Goal: Task Accomplishment & Management: Manage account settings

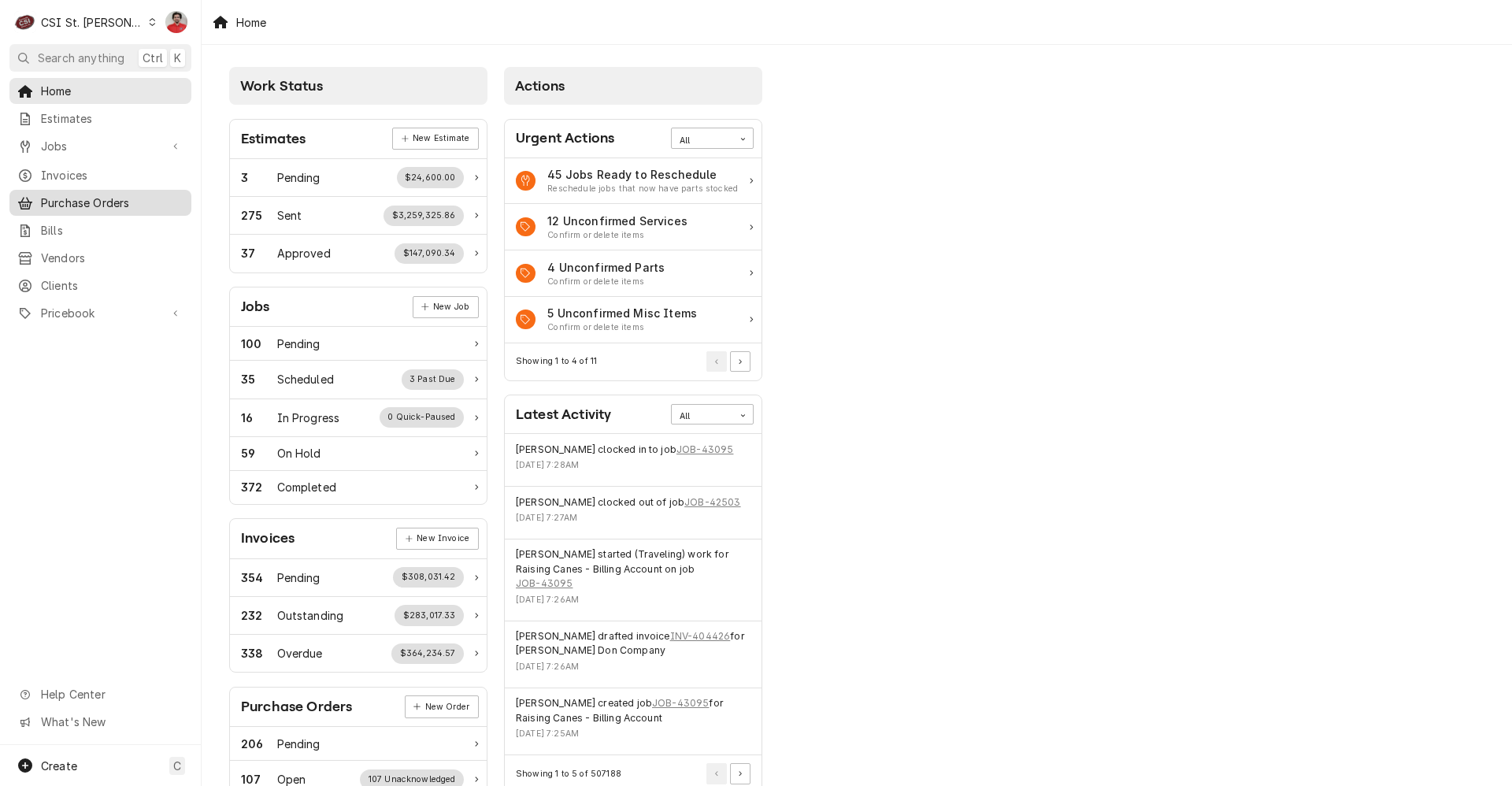
drag, startPoint x: 64, startPoint y: 206, endPoint x: 122, endPoint y: 205, distance: 58.0
click at [64, 206] on link "Purchase Orders" at bounding box center [100, 203] width 182 height 26
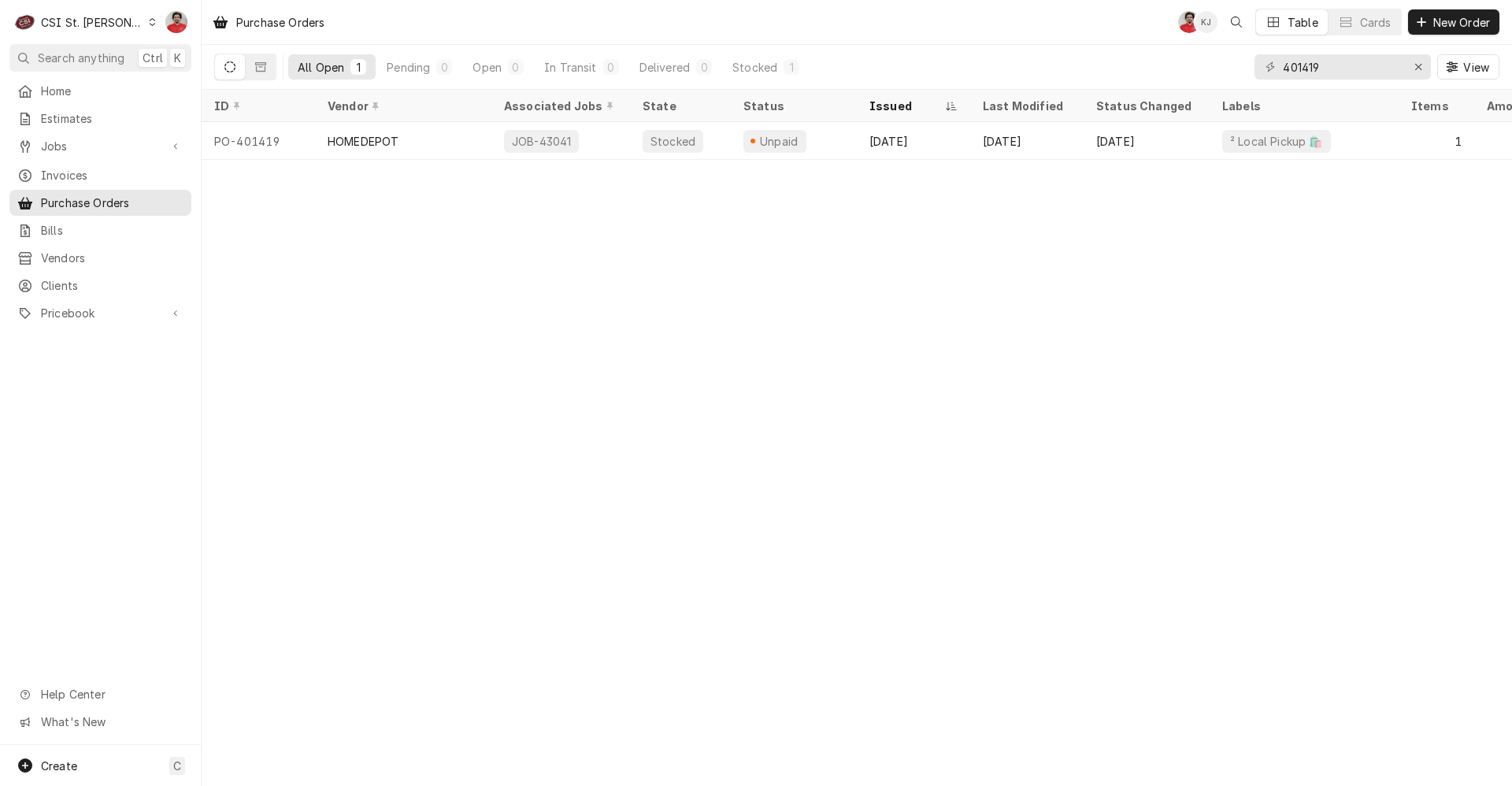
click at [1402, 70] on div "401419" at bounding box center [1343, 67] width 176 height 25
click at [1375, 68] on input "401419" at bounding box center [1342, 67] width 118 height 25
click at [94, 149] on div "Jobs" at bounding box center [100, 146] width 176 height 20
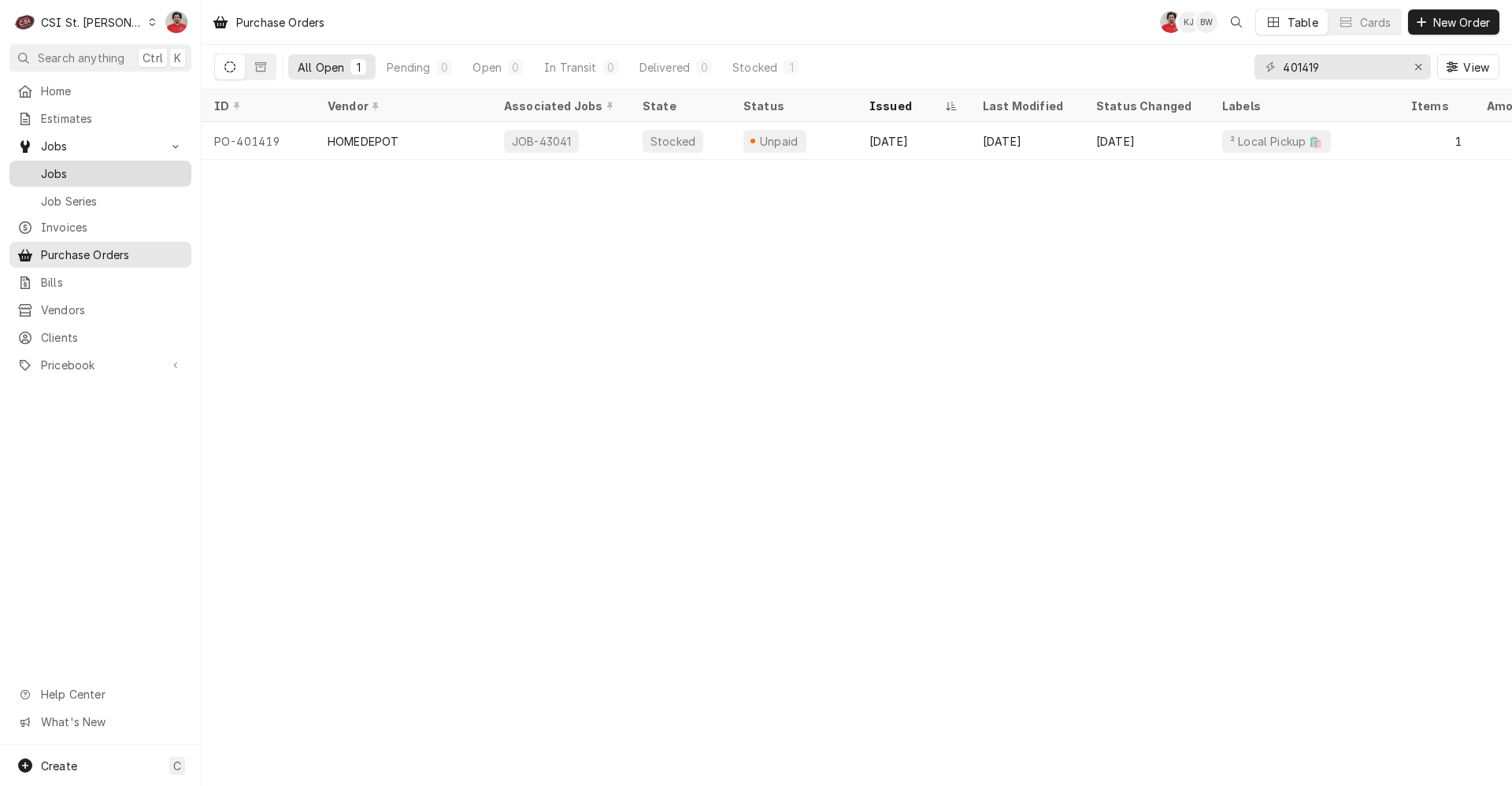
drag, startPoint x: 94, startPoint y: 171, endPoint x: 182, endPoint y: 171, distance: 88.0
click at [94, 171] on span "Jobs" at bounding box center [112, 174] width 142 height 17
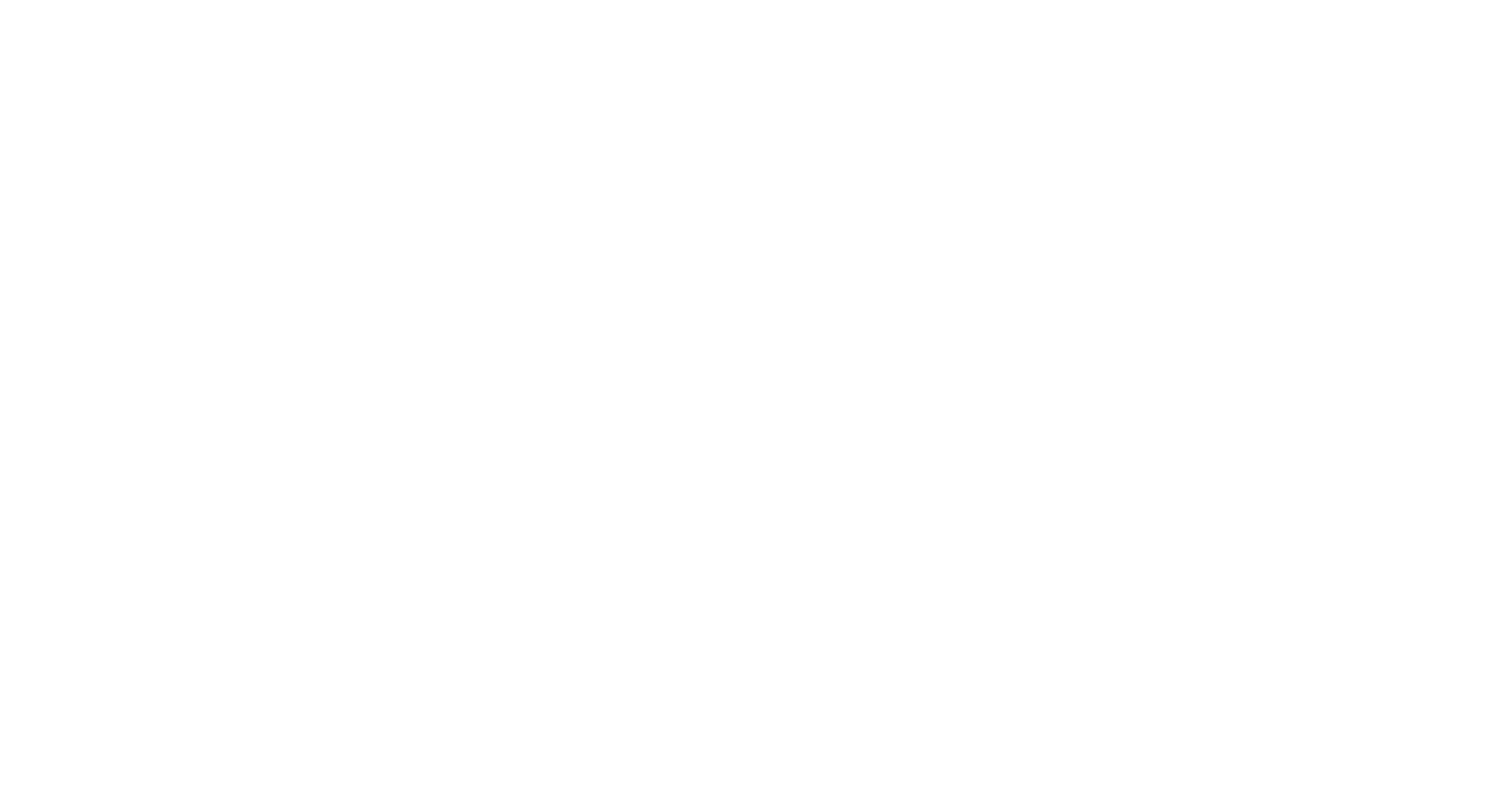
click at [1334, 67] on div "Dynamic Content Wrapper" at bounding box center [756, 393] width 1512 height 786
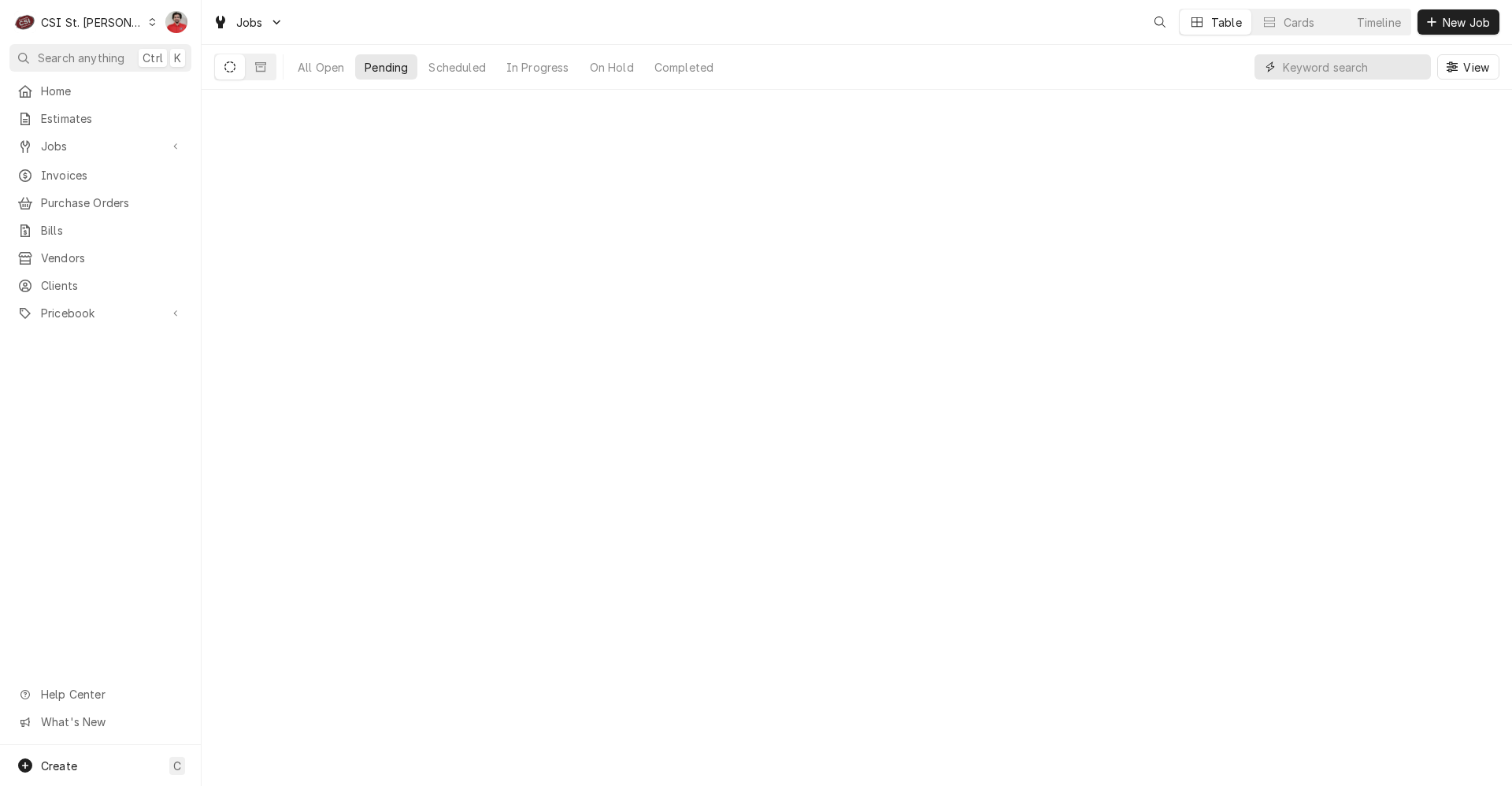
click at [1334, 67] on input "Dynamic Content Wrapper" at bounding box center [1353, 67] width 140 height 25
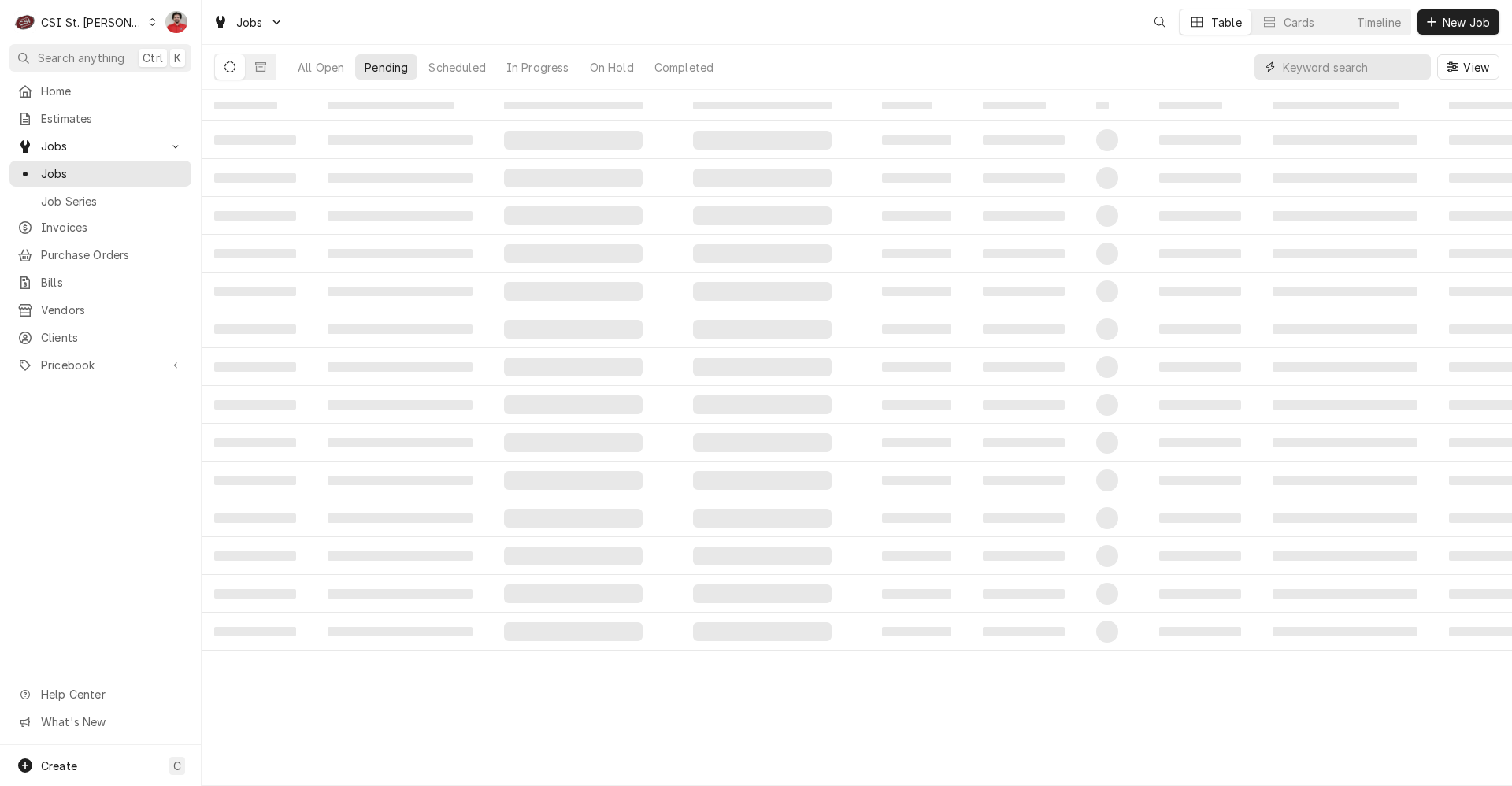
click at [1334, 67] on input "Dynamic Content Wrapper" at bounding box center [1353, 67] width 140 height 25
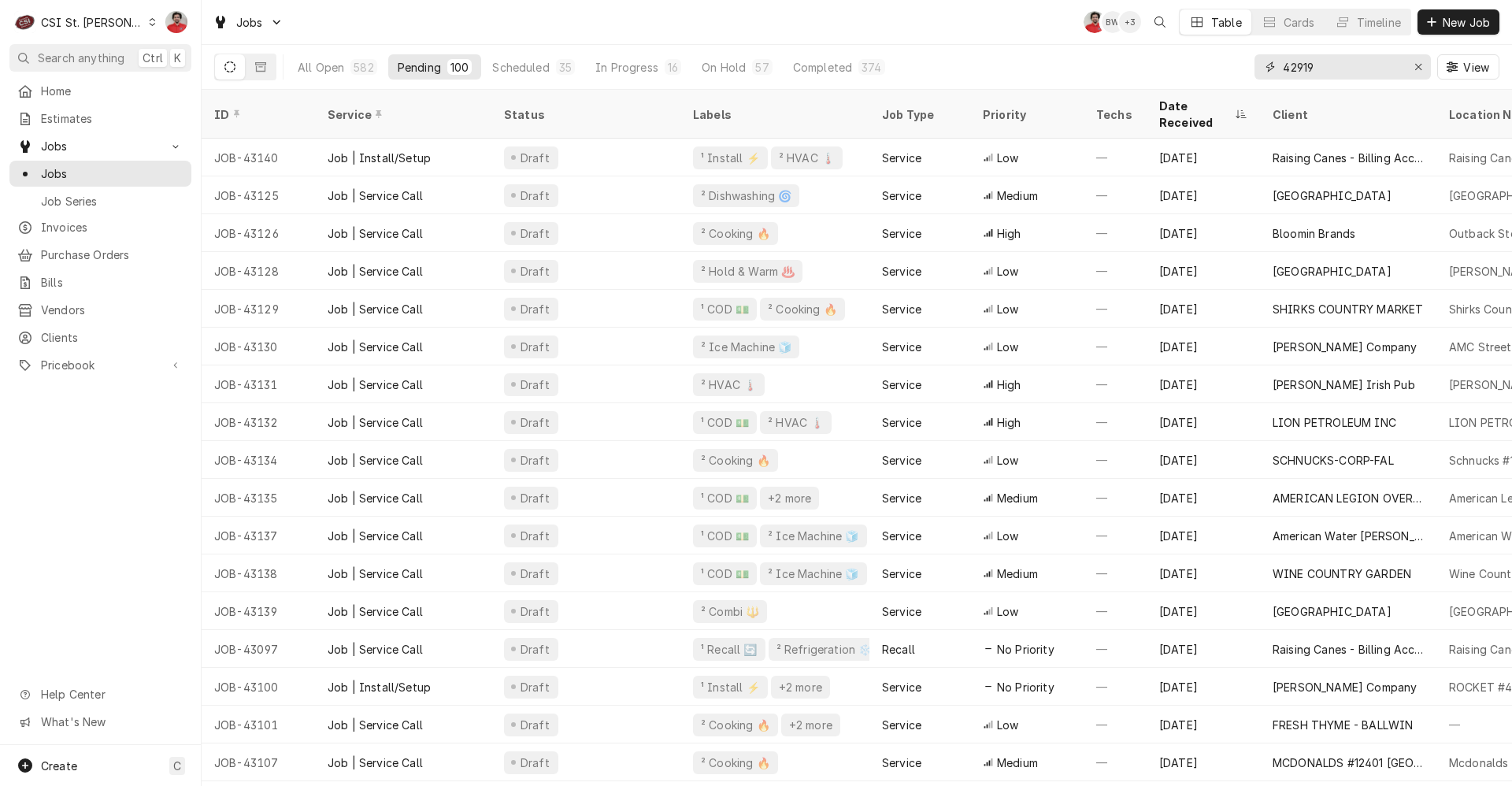
type input "42919"
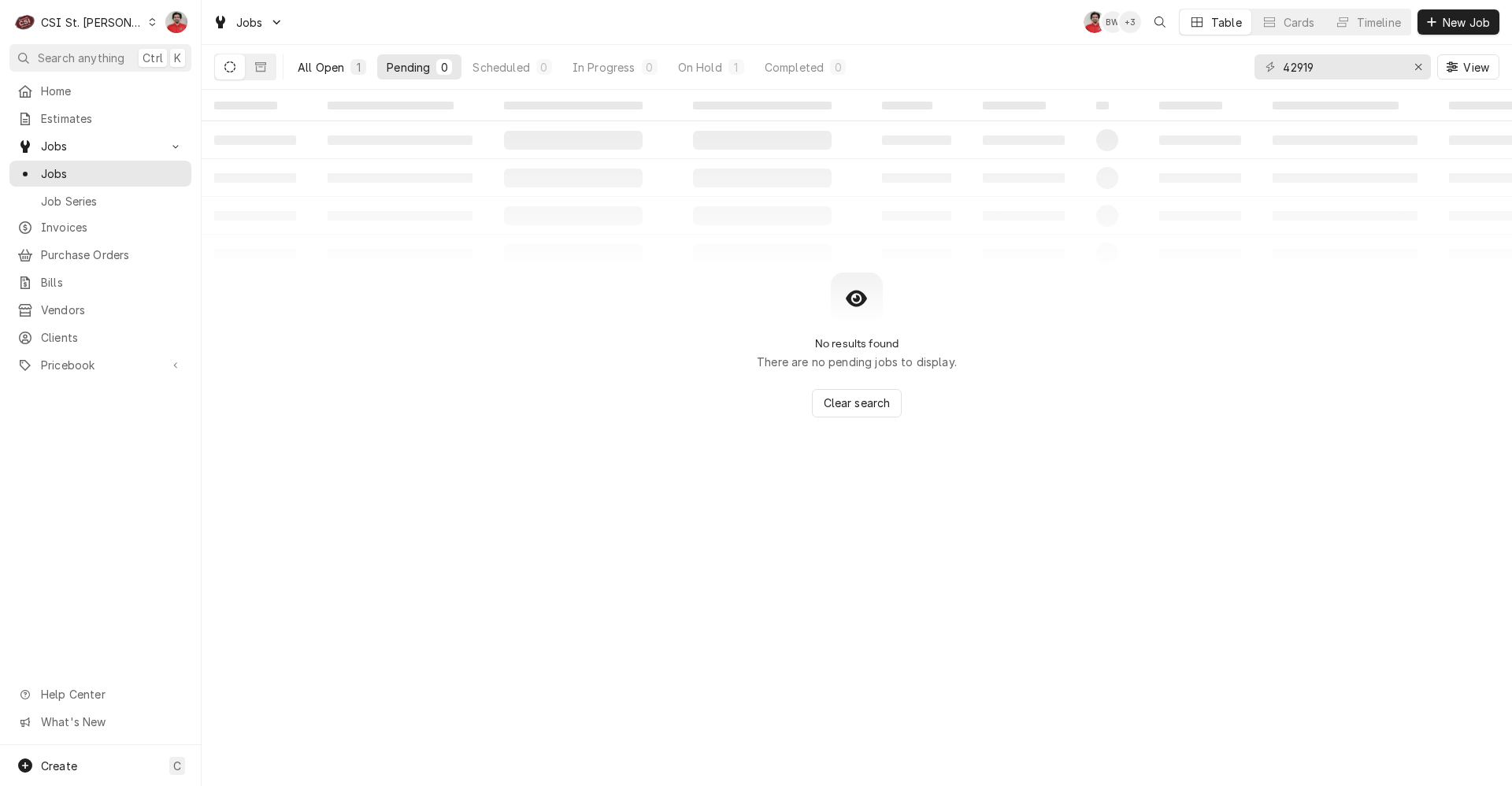
click at [326, 68] on div "All Open" at bounding box center [321, 68] width 47 height 17
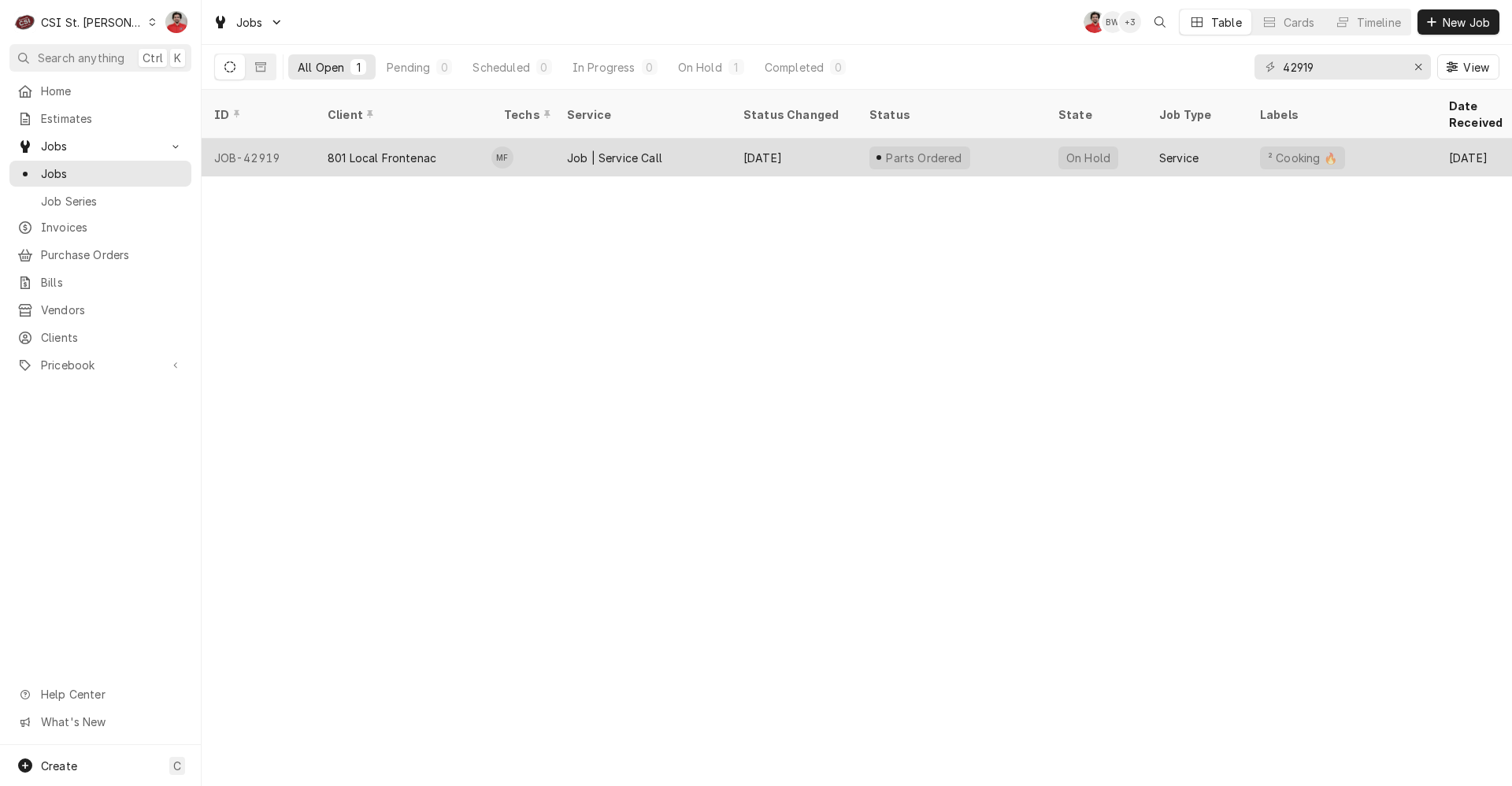
click at [421, 149] on div "801 Local Frontenac" at bounding box center [382, 158] width 109 height 17
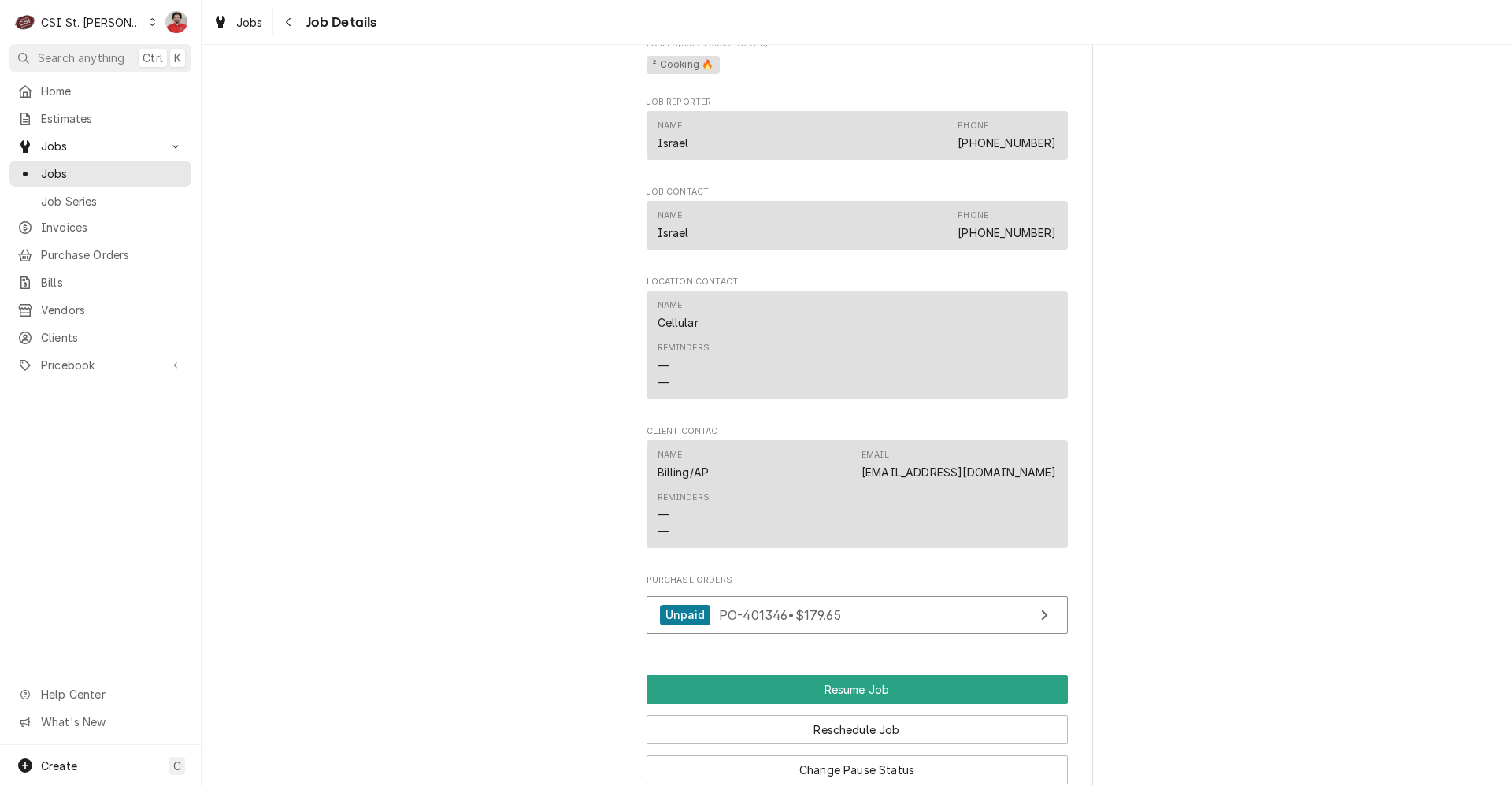
scroll to position [1932, 0]
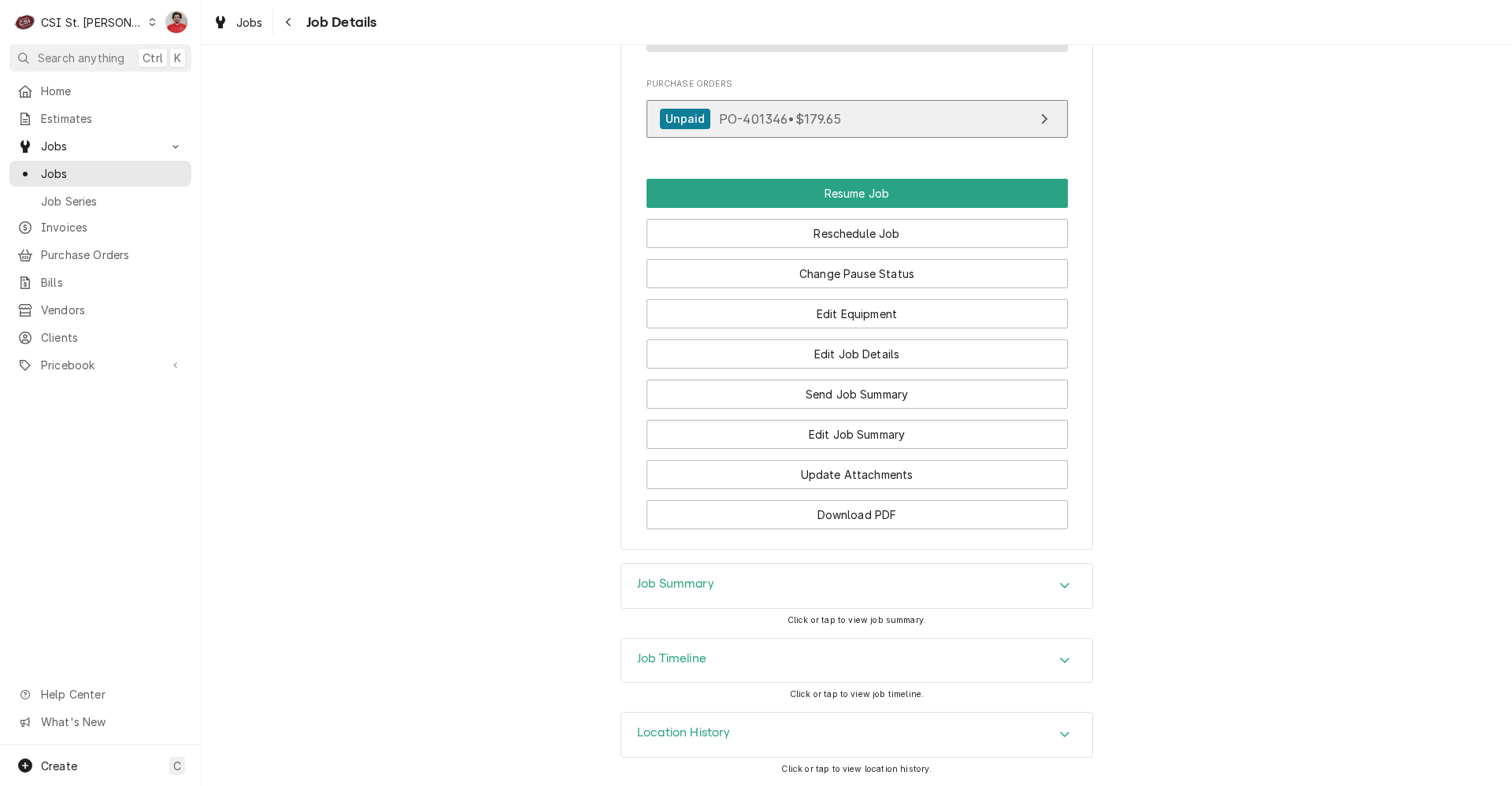
click at [723, 130] on link "Unpaid PO-401346 • $179.65" at bounding box center [857, 120] width 421 height 39
click at [767, 670] on div "Job Timeline" at bounding box center [856, 661] width 471 height 44
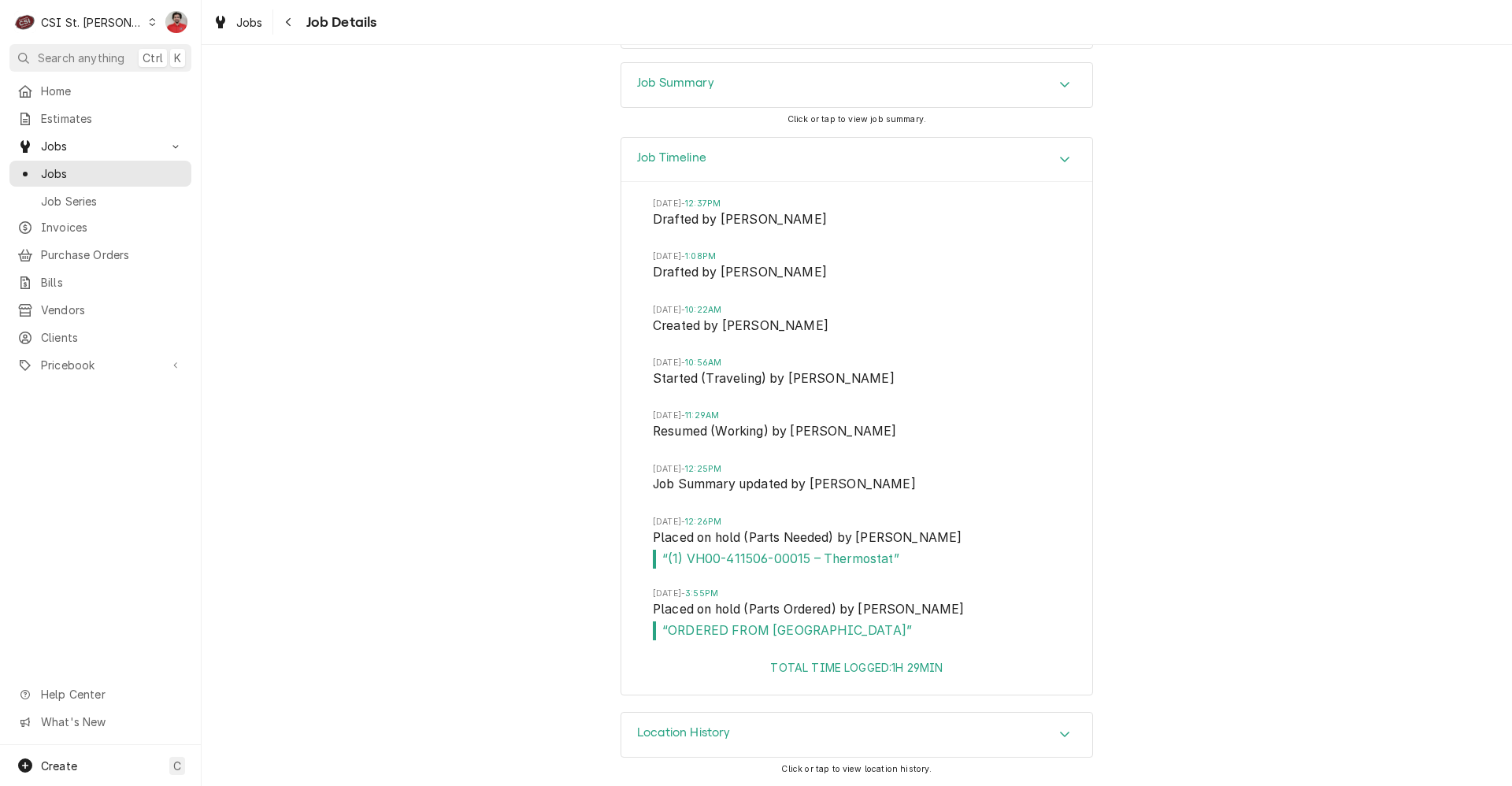
scroll to position [1882, 0]
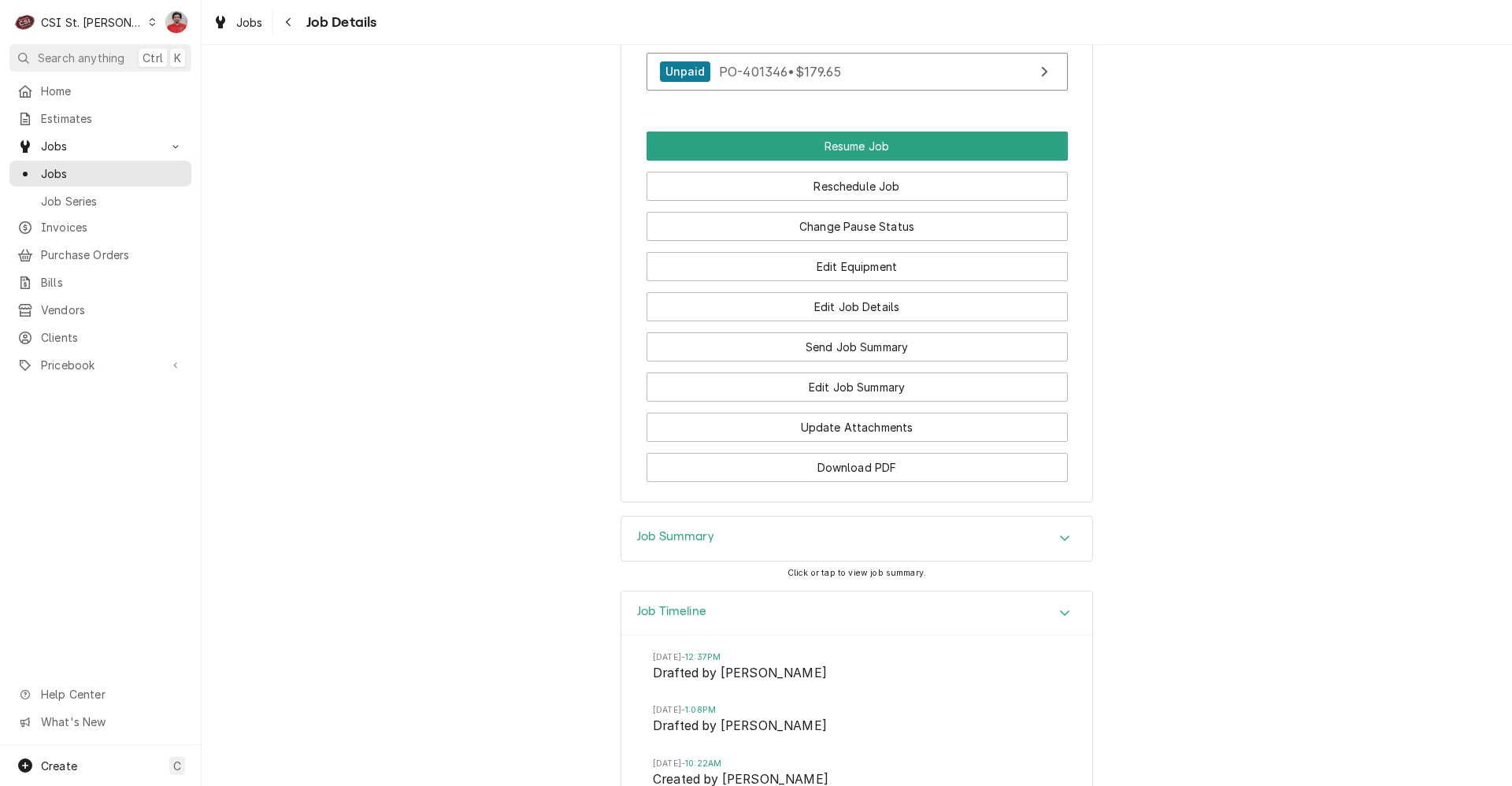
scroll to position [2433, 0]
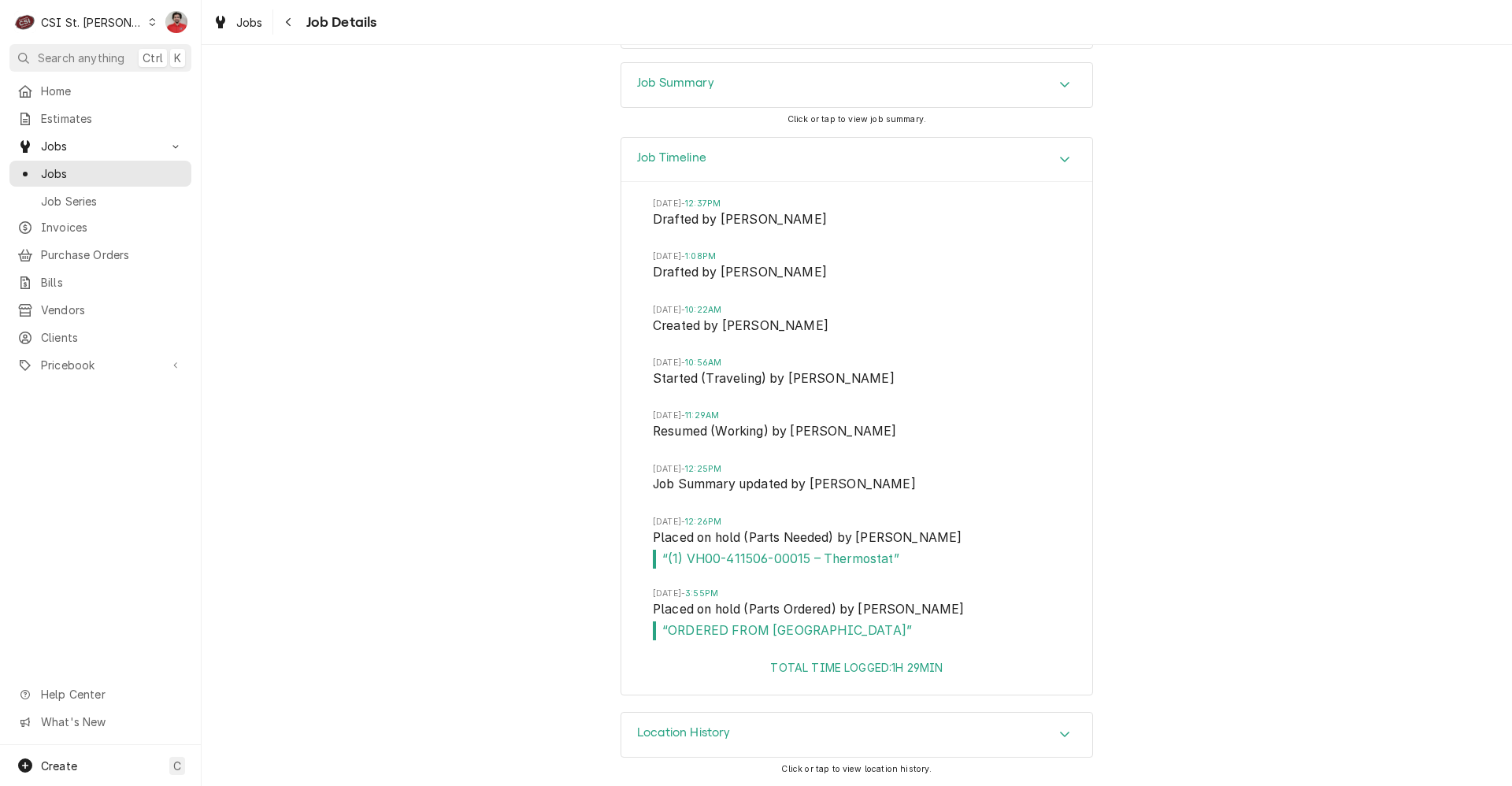
click at [364, 325] on div "Job Timeline Thu, Sep 25, 2025 - 12:37PM Drafted by Nancy Manuel Thu, Sep 25, 2…" at bounding box center [857, 425] width 1311 height 575
click at [91, 249] on span "Purchase Orders" at bounding box center [112, 255] width 142 height 17
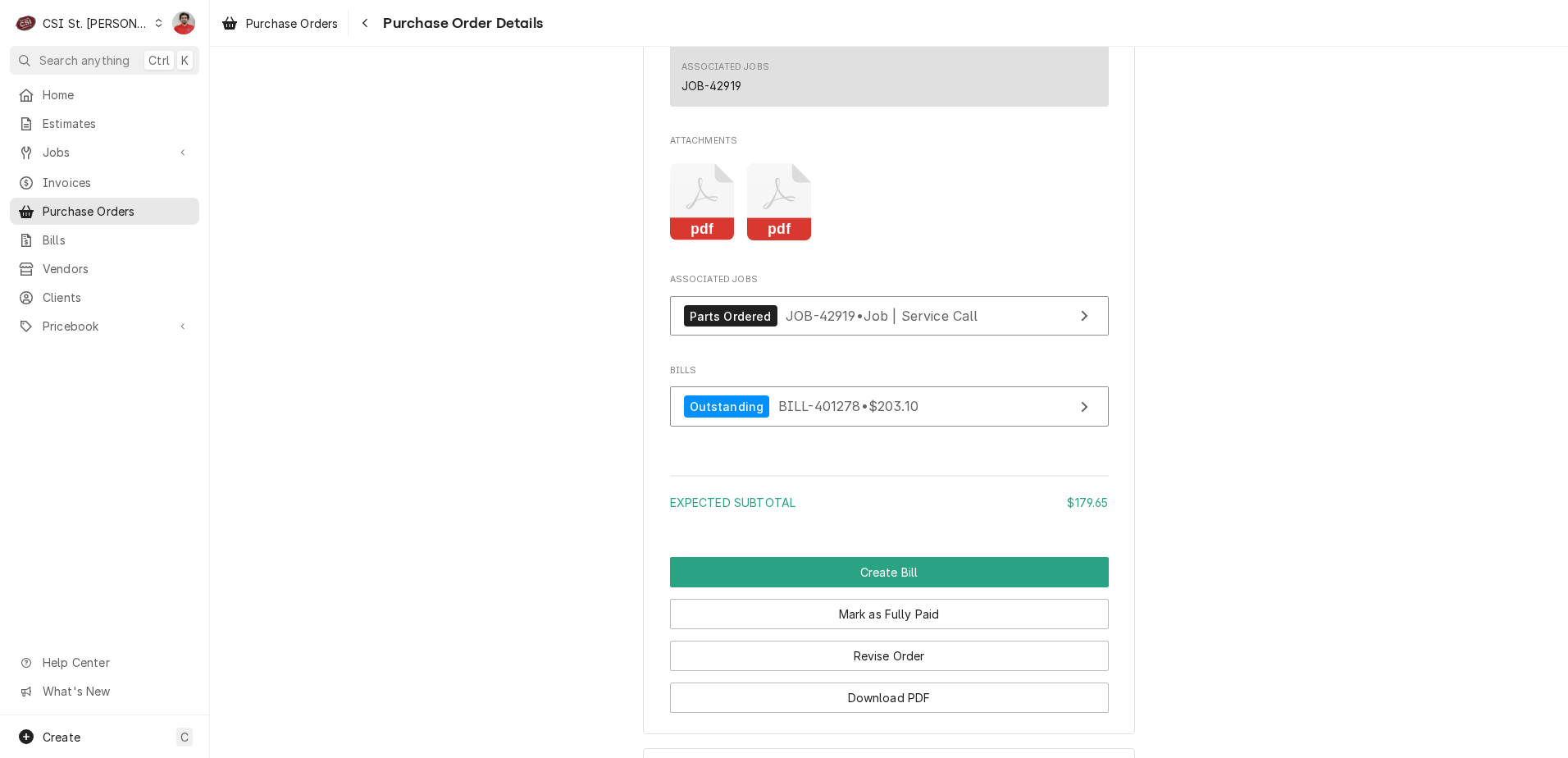
scroll to position [1514, 0]
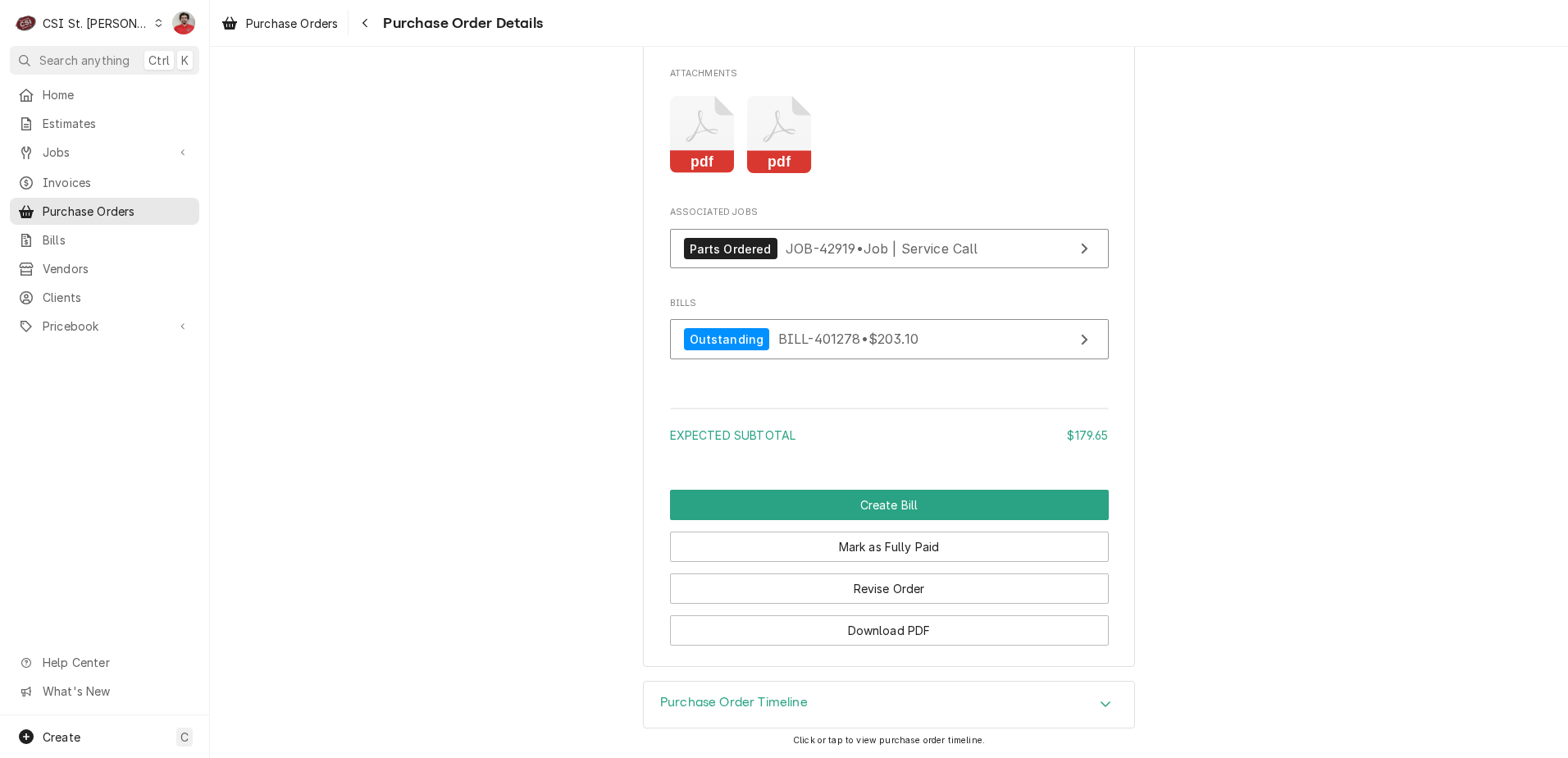
click at [875, 703] on div "Purchase Order Timeline" at bounding box center [888, 705] width 490 height 46
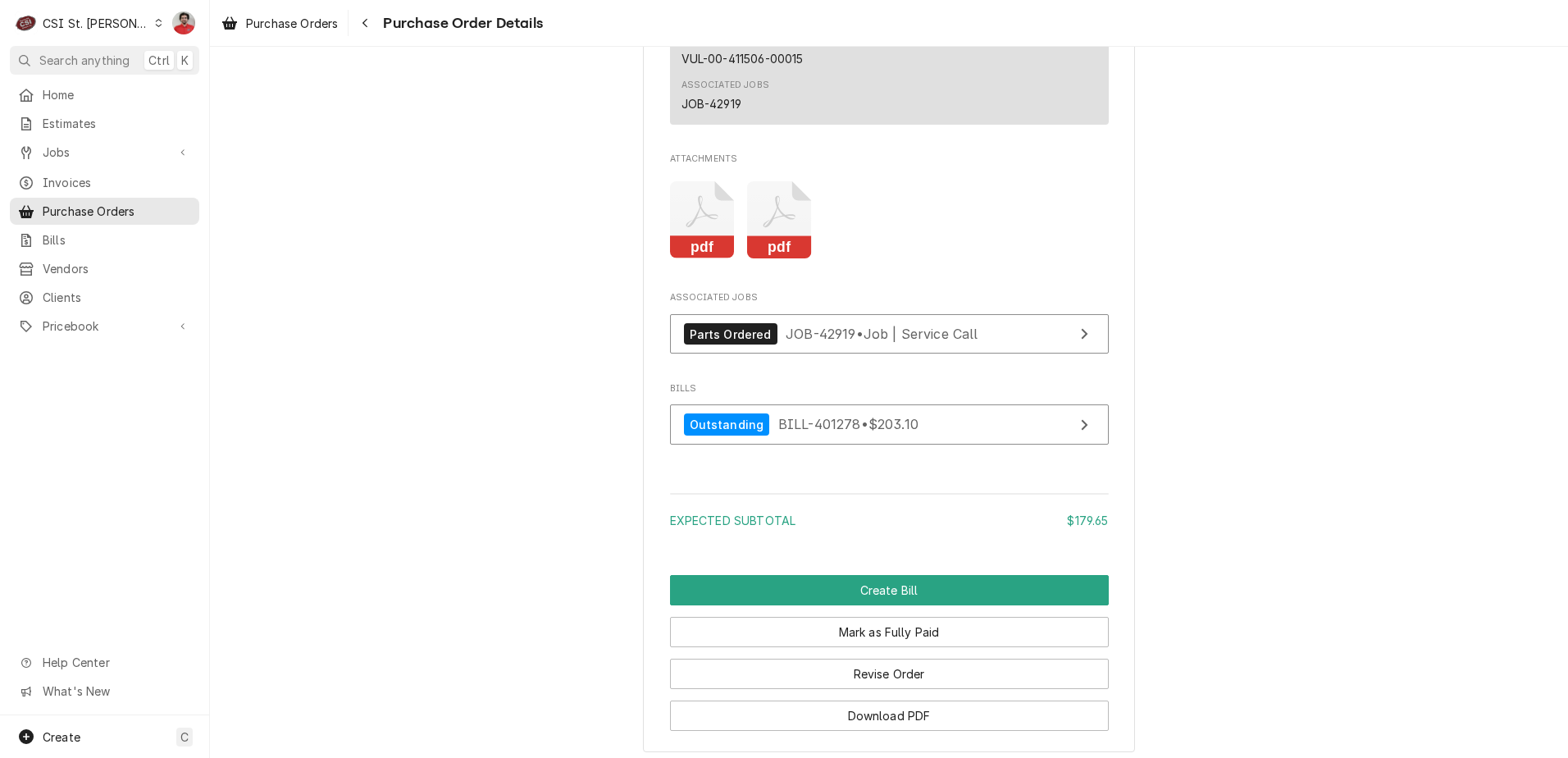
scroll to position [1869, 0]
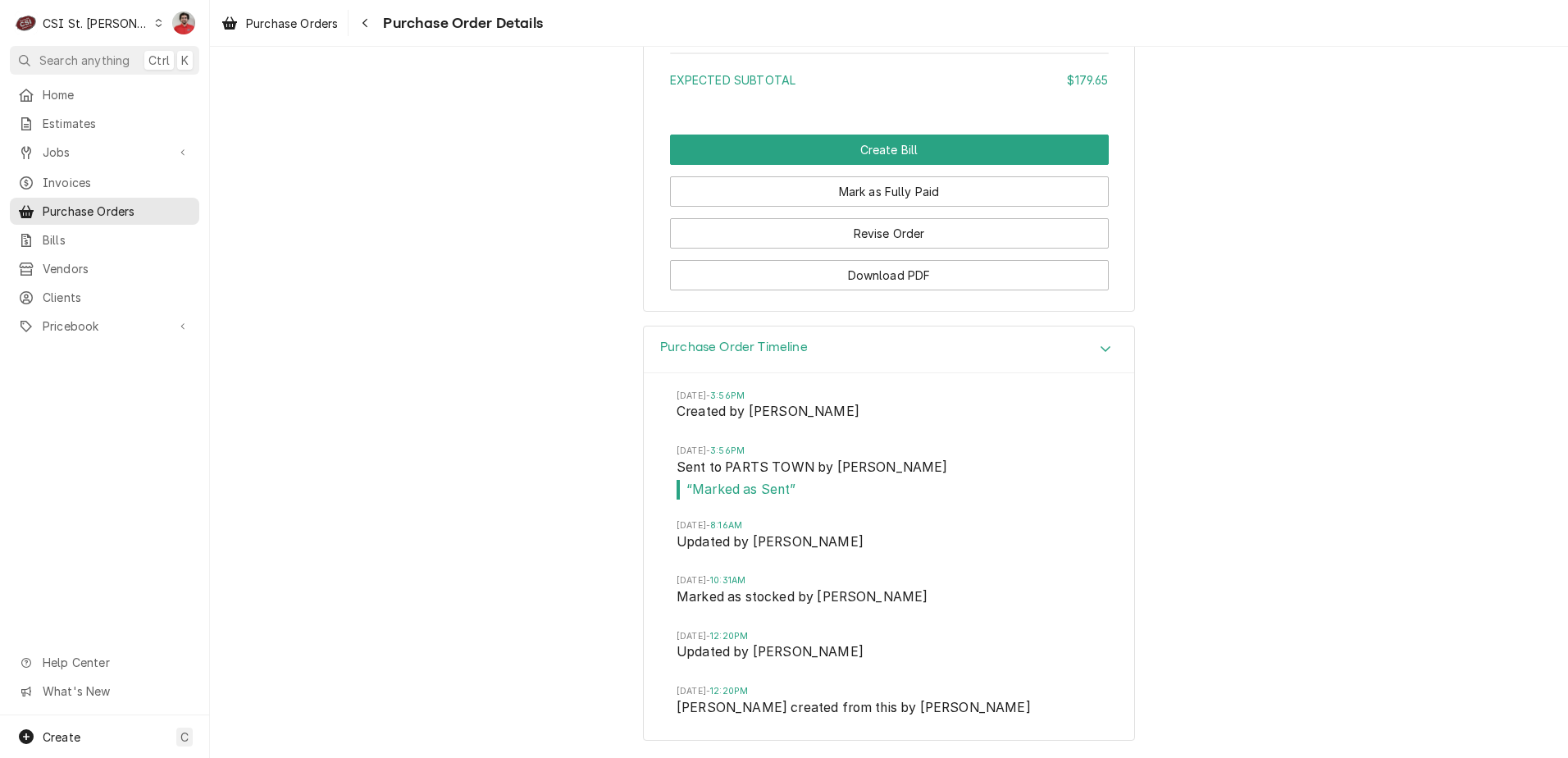
click at [540, 406] on div "Purchase Order Timeline Fri, Sep 26, 2025 - 3:56PM Created by Ken Jiricek Fri, …" at bounding box center [889, 542] width 1358 height 433
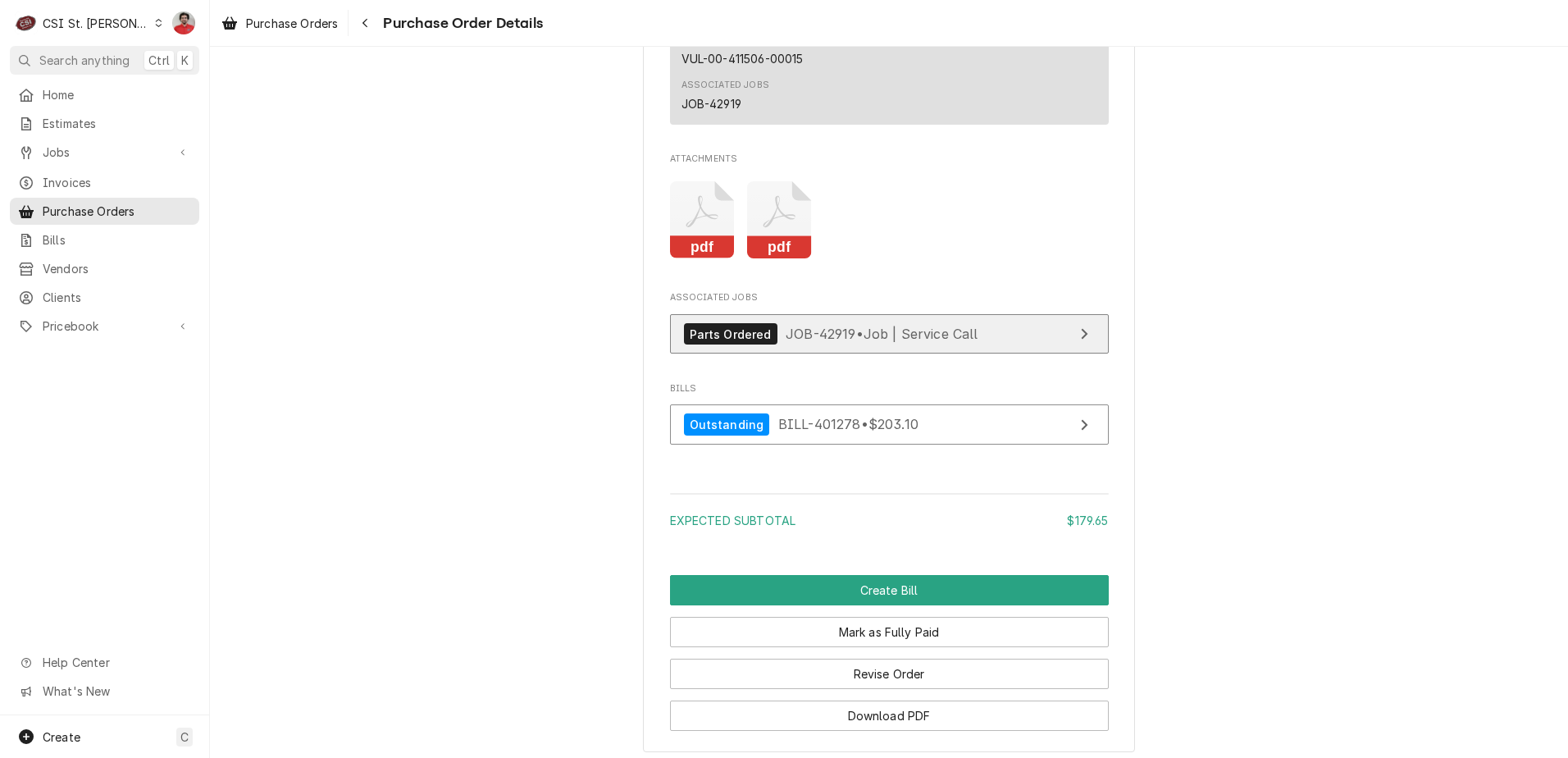
scroll to position [966, 0]
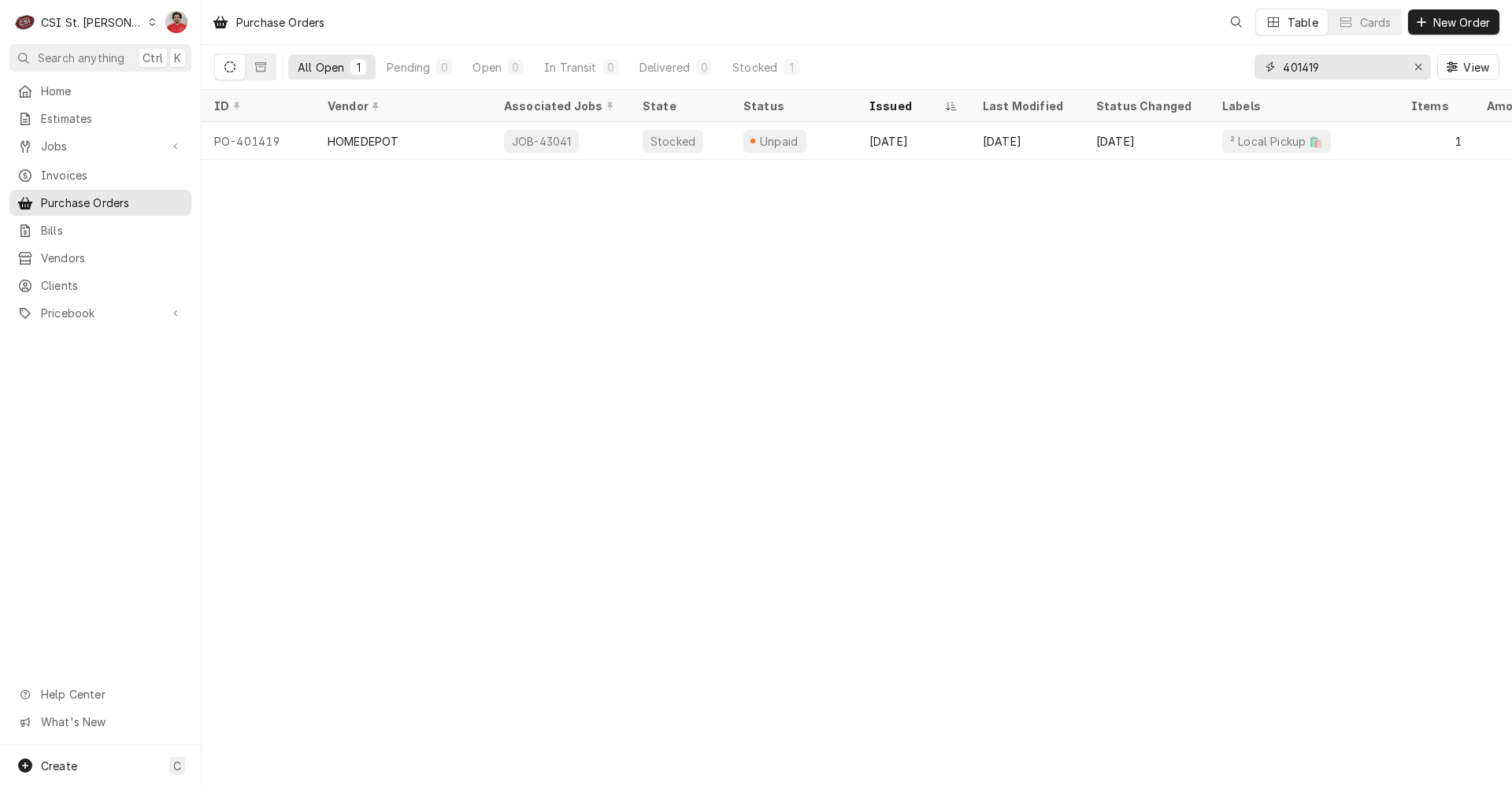
click at [1315, 59] on input "401419" at bounding box center [1342, 67] width 118 height 25
click at [1325, 63] on input "401419" at bounding box center [1342, 67] width 118 height 25
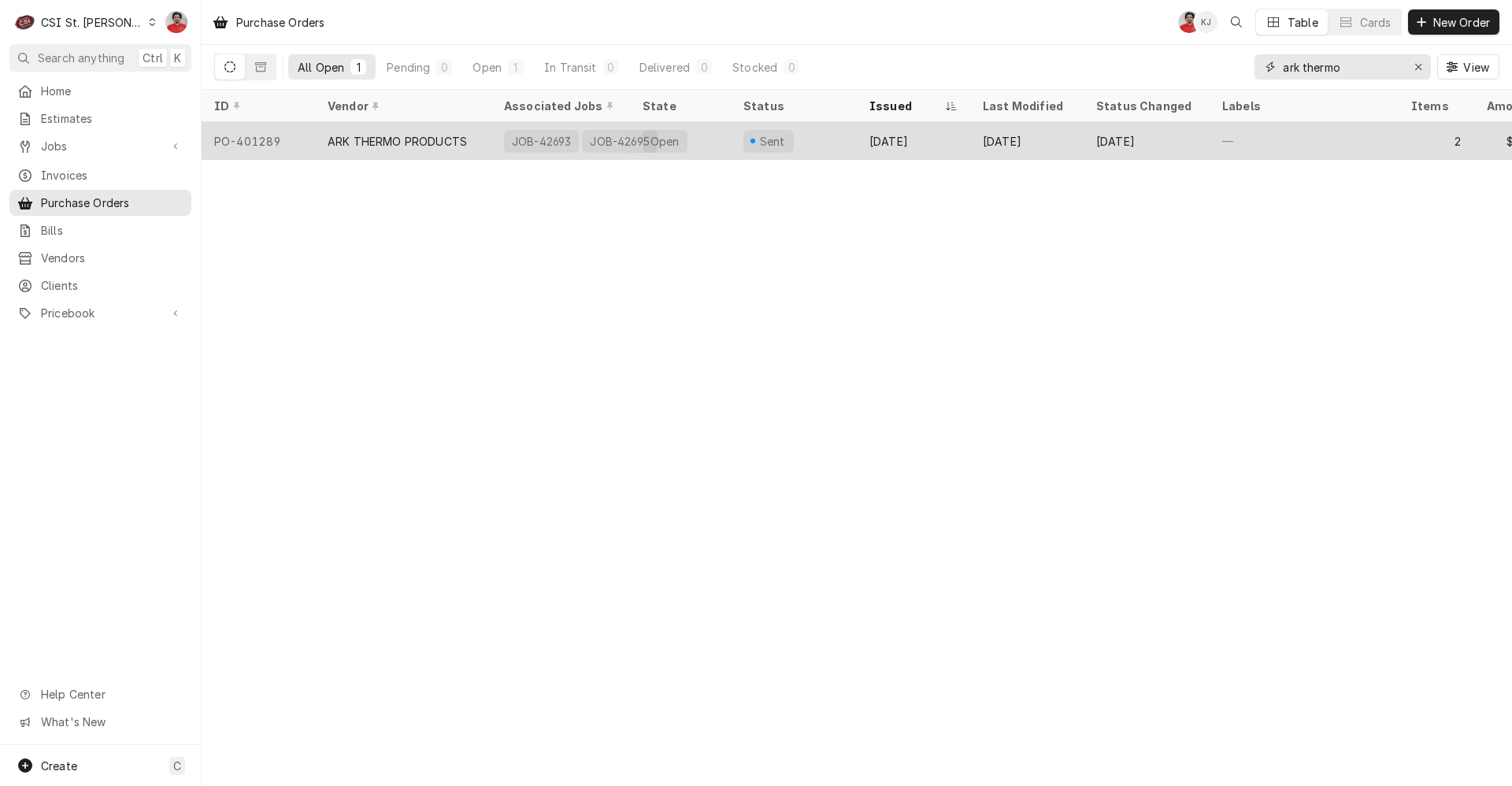
type input "ark thermo"
click at [1001, 147] on div "Sep 30" at bounding box center [1027, 141] width 114 height 38
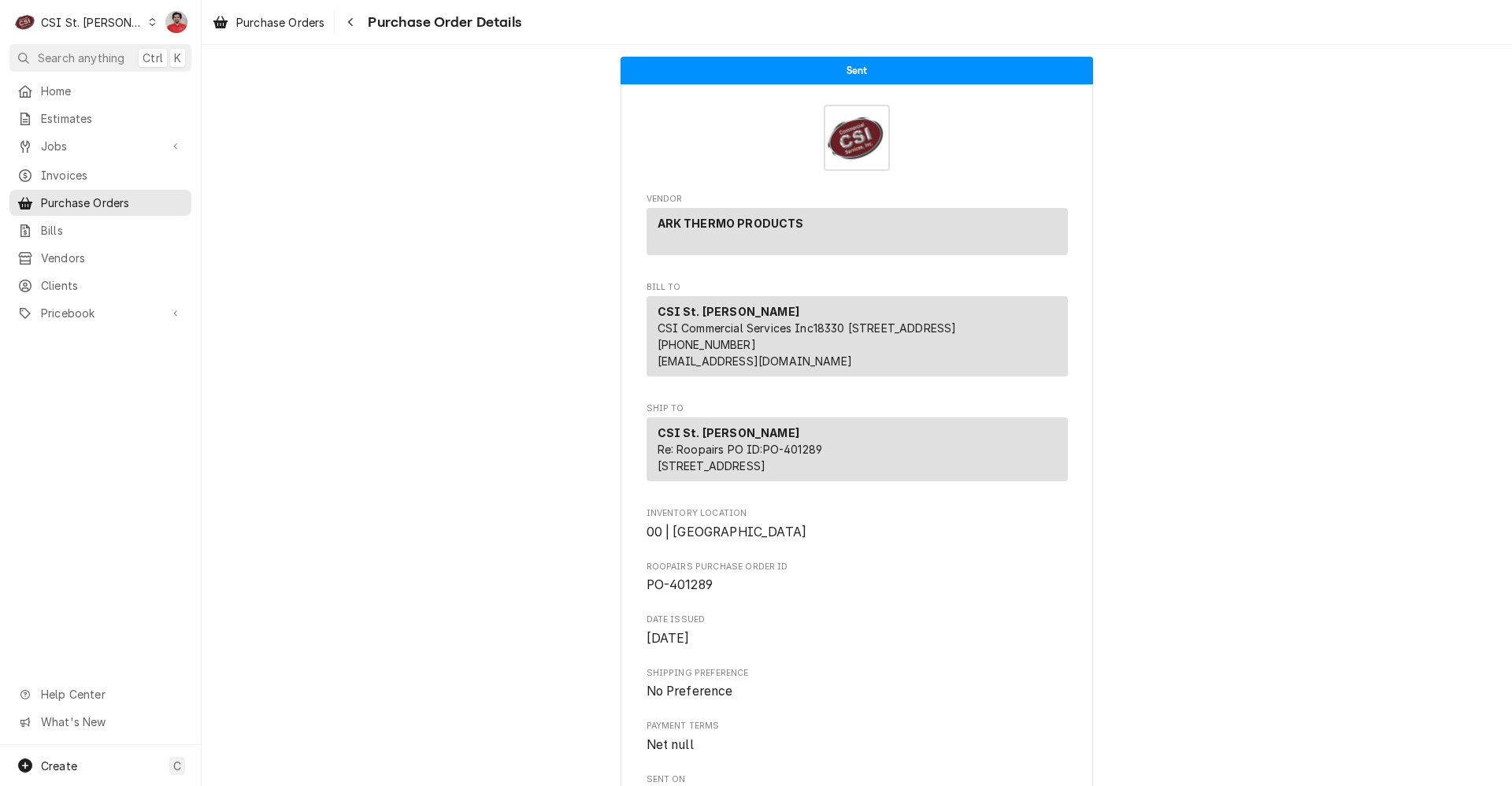
scroll to position [709, 0]
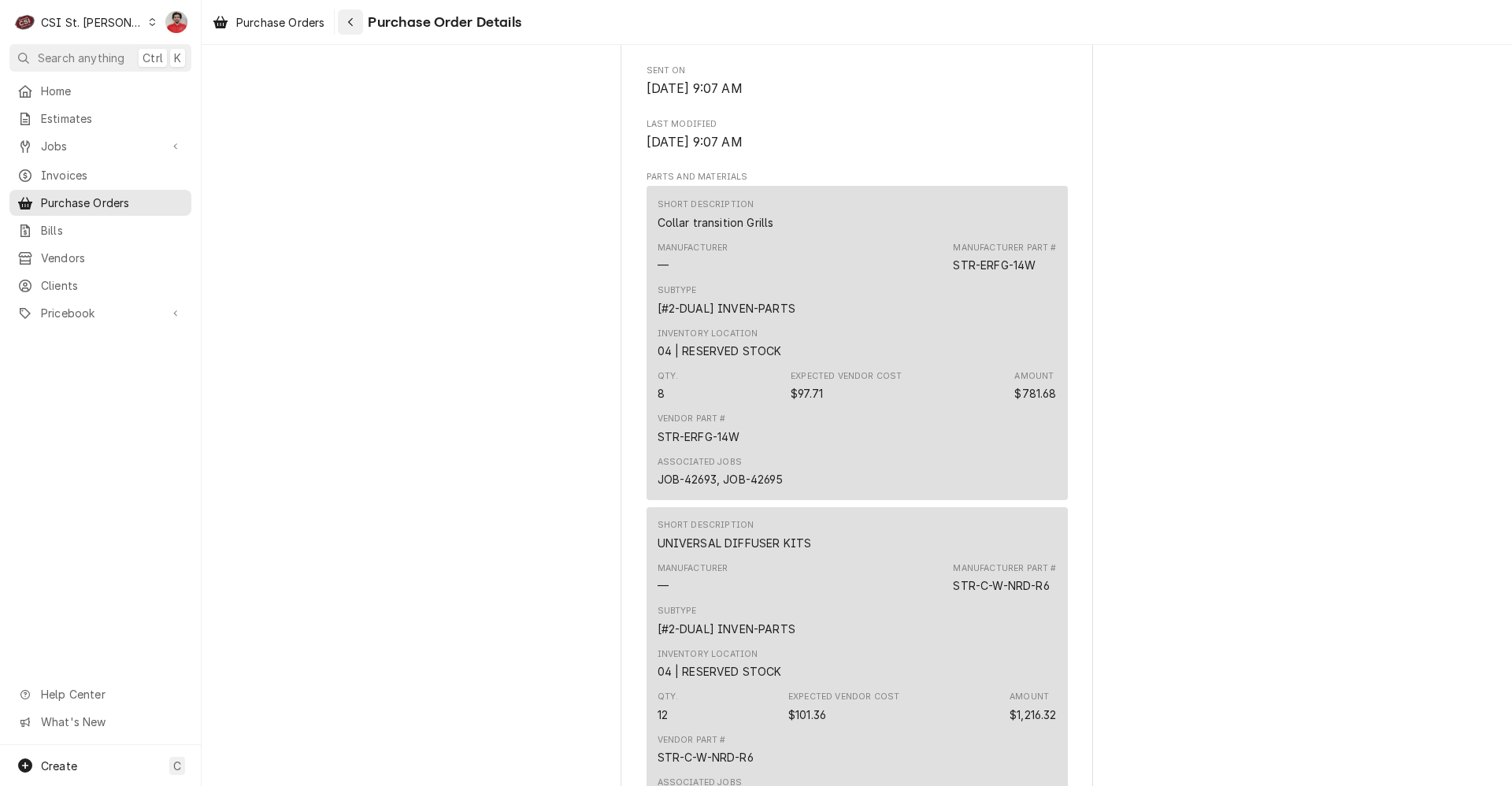
click at [359, 25] on div "Navigate back" at bounding box center [350, 22] width 16 height 16
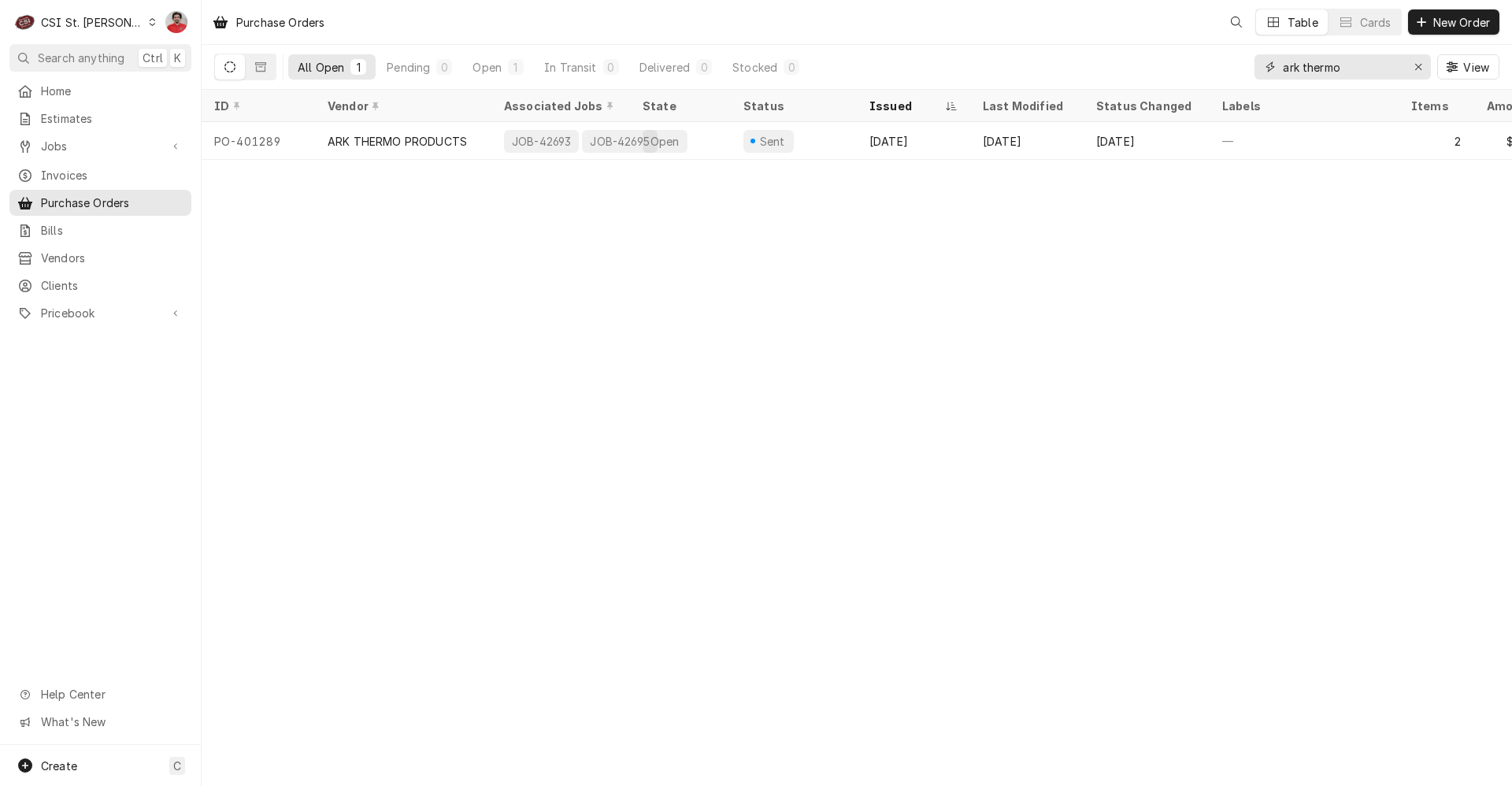
click at [1371, 71] on input "ark thermo" at bounding box center [1342, 67] width 118 height 25
type input "401399"
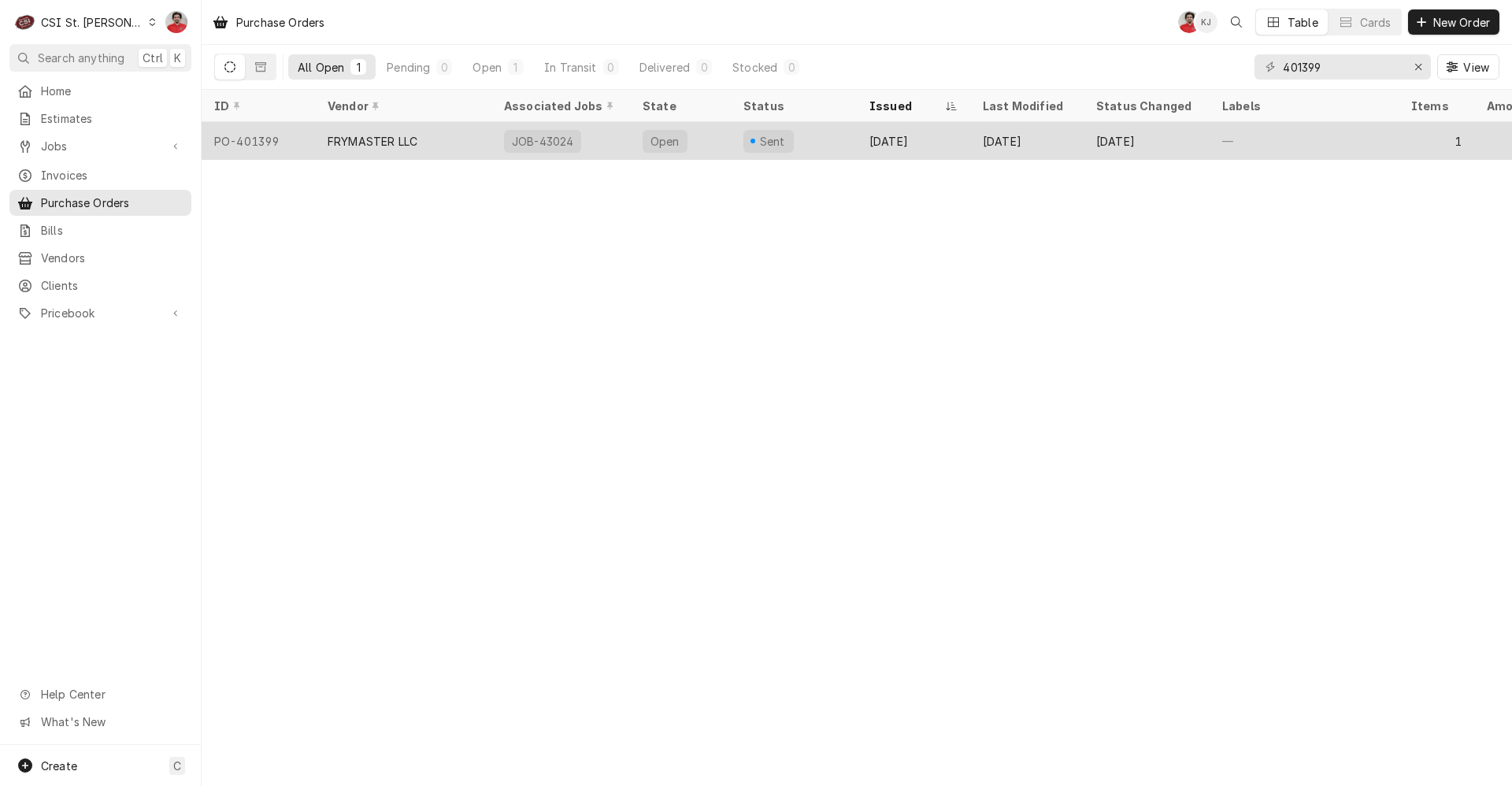
click at [951, 136] on div "Oct 6" at bounding box center [914, 141] width 114 height 38
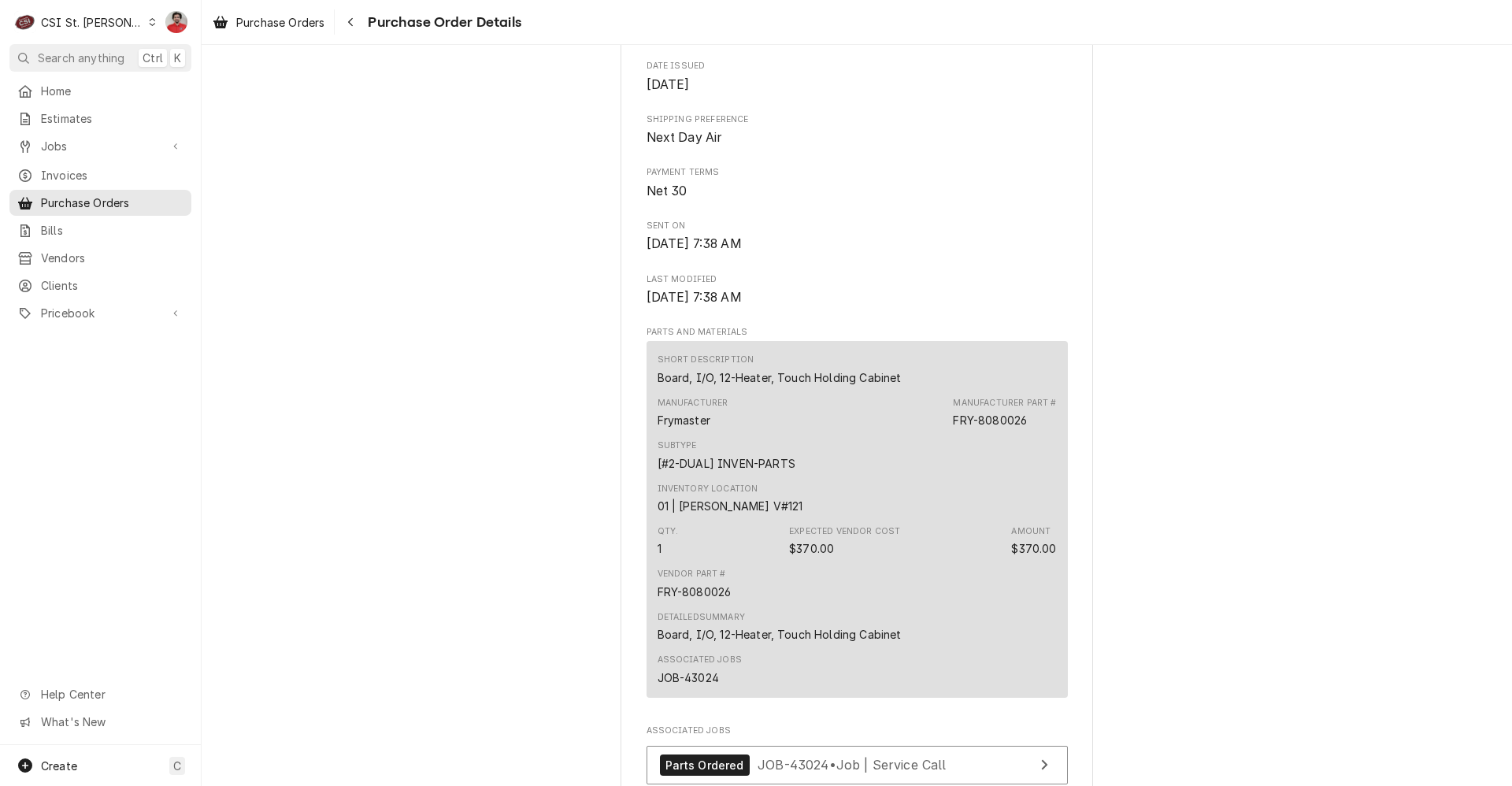
scroll to position [1138, 0]
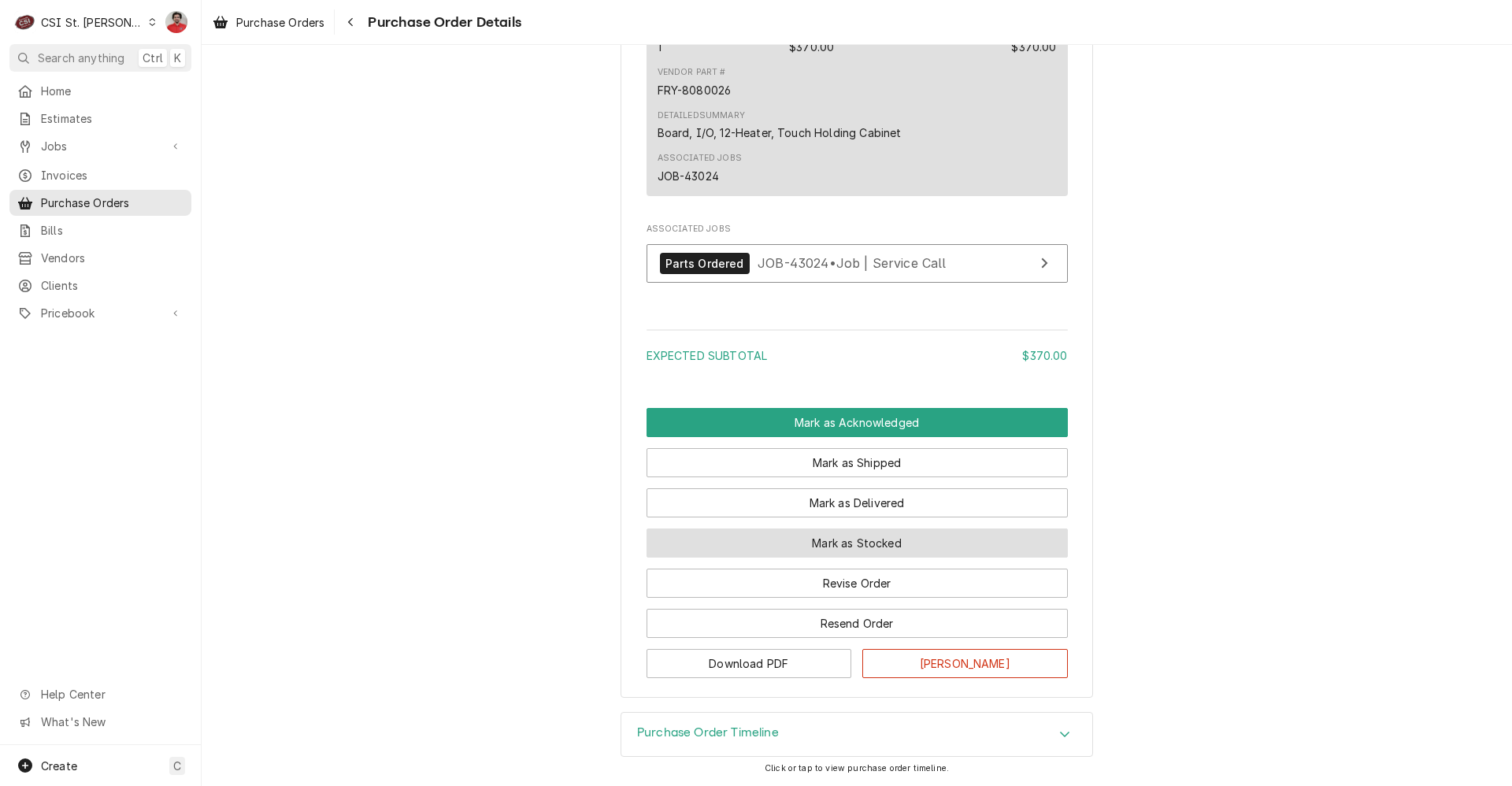
click at [847, 548] on button "Mark as Stocked" at bounding box center [857, 543] width 421 height 29
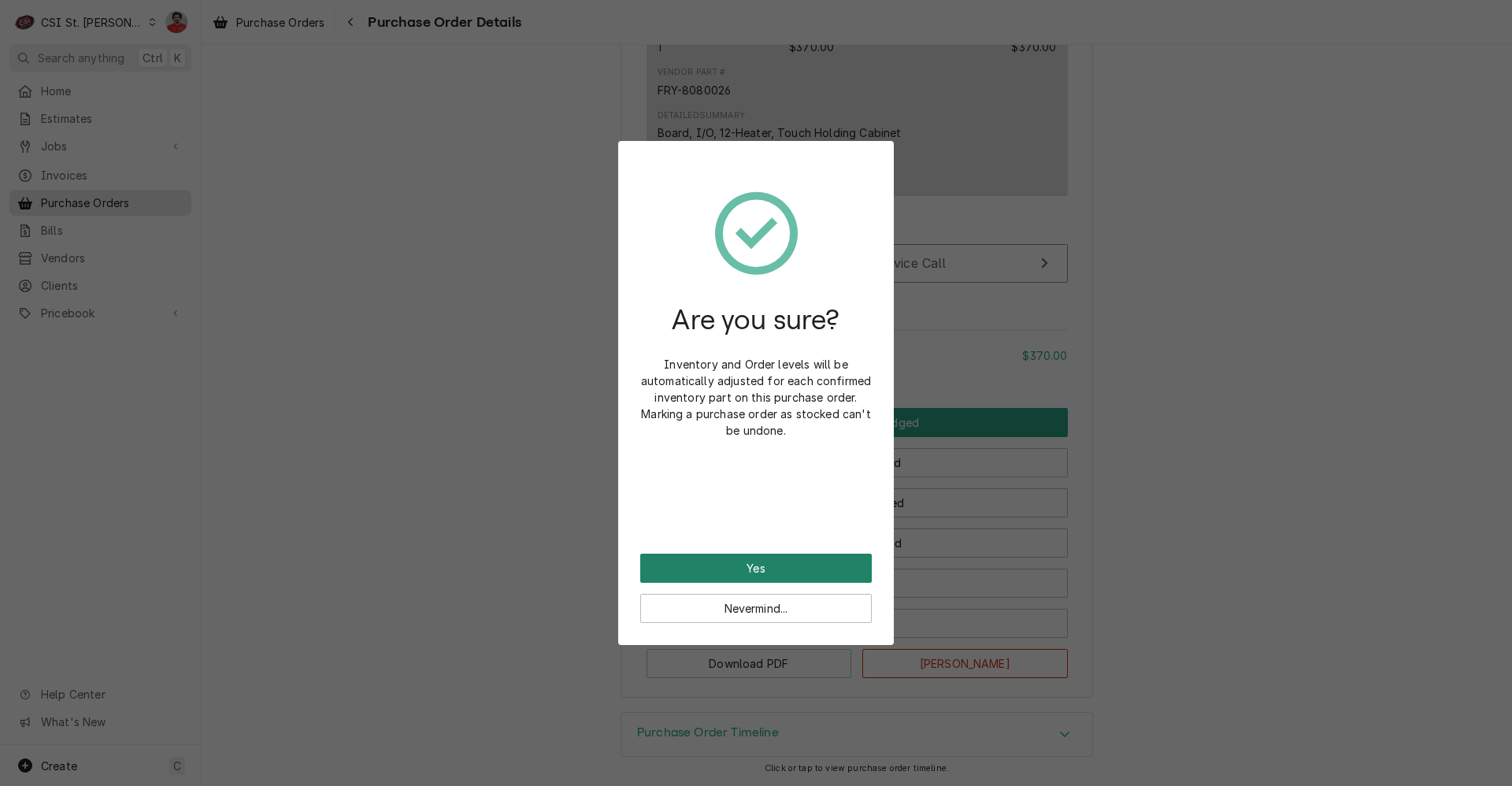
click at [830, 567] on button "Yes" at bounding box center [756, 568] width 232 height 29
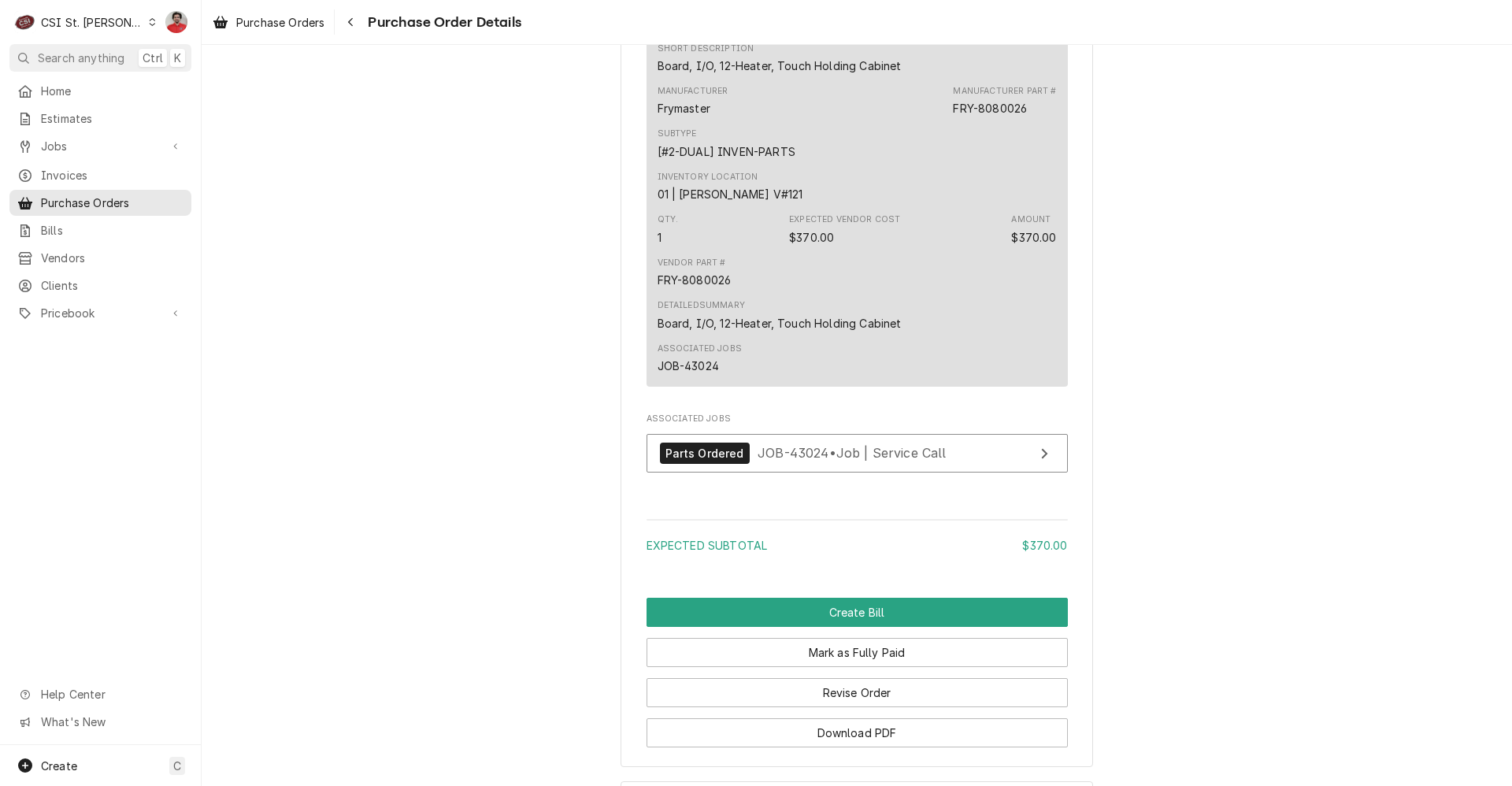
scroll to position [1217, 0]
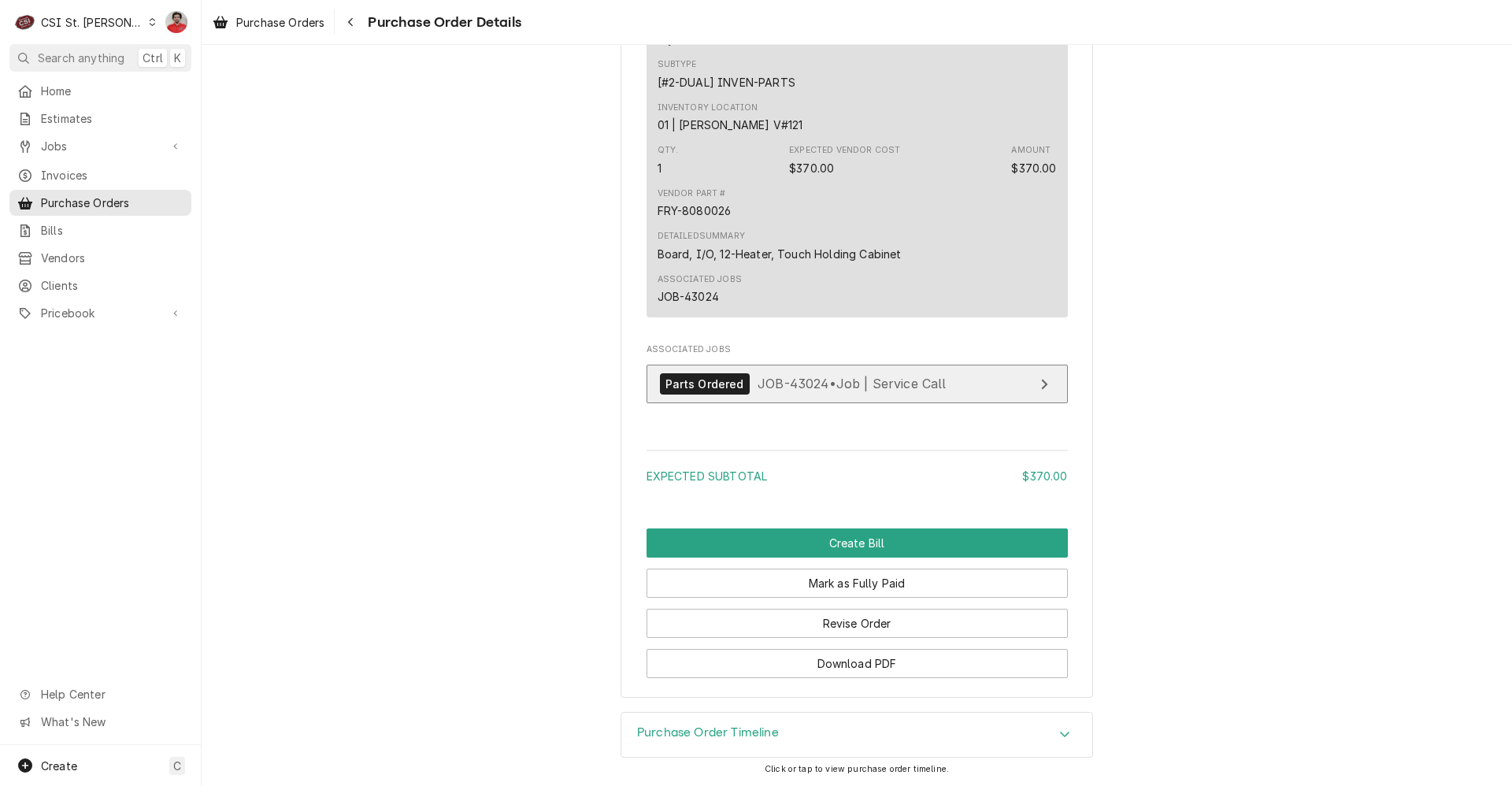
click at [810, 393] on div "Parts Ordered JOB-43024 • Job | Service Call" at bounding box center [803, 383] width 287 height 21
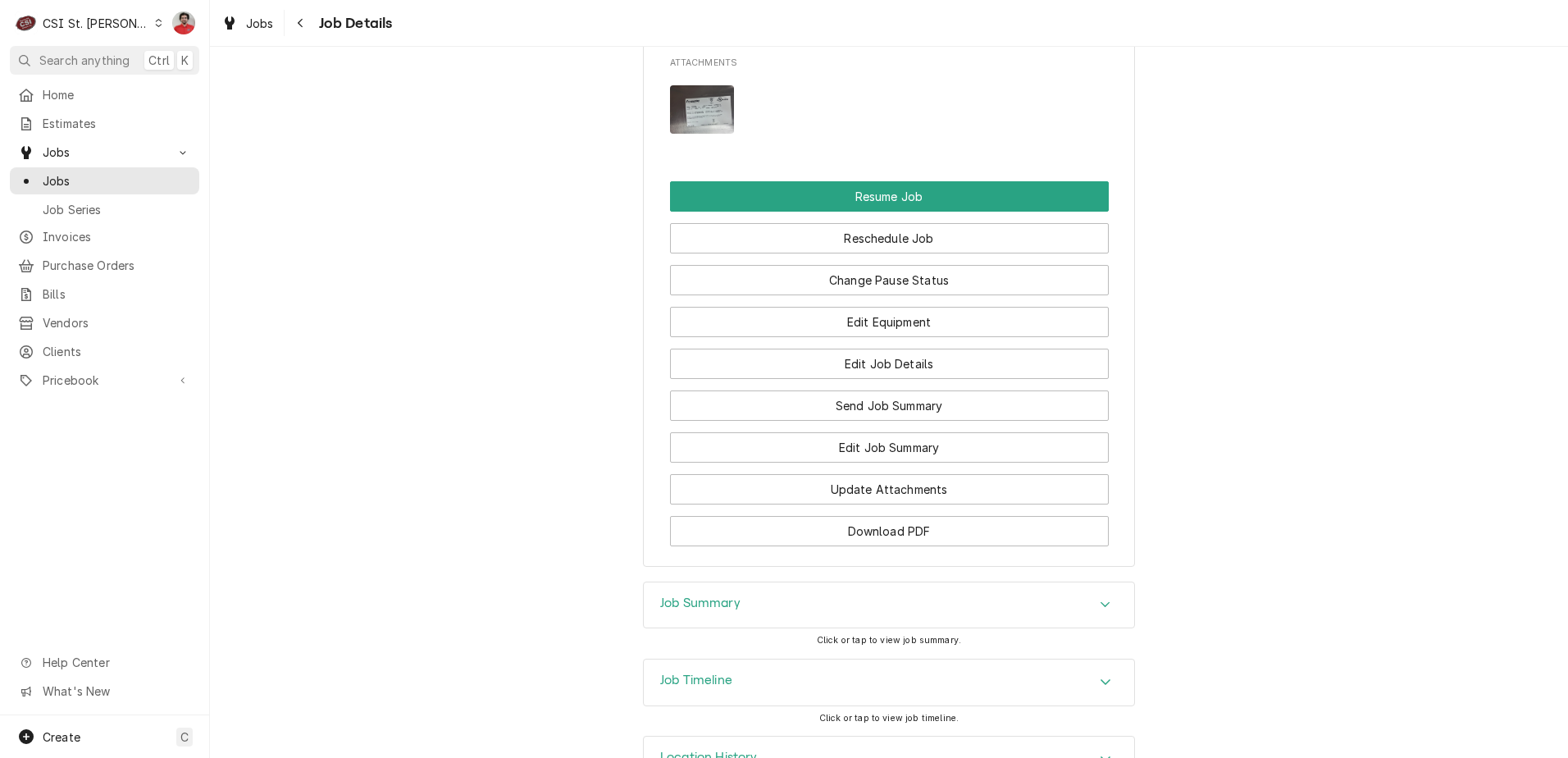
scroll to position [2285, 0]
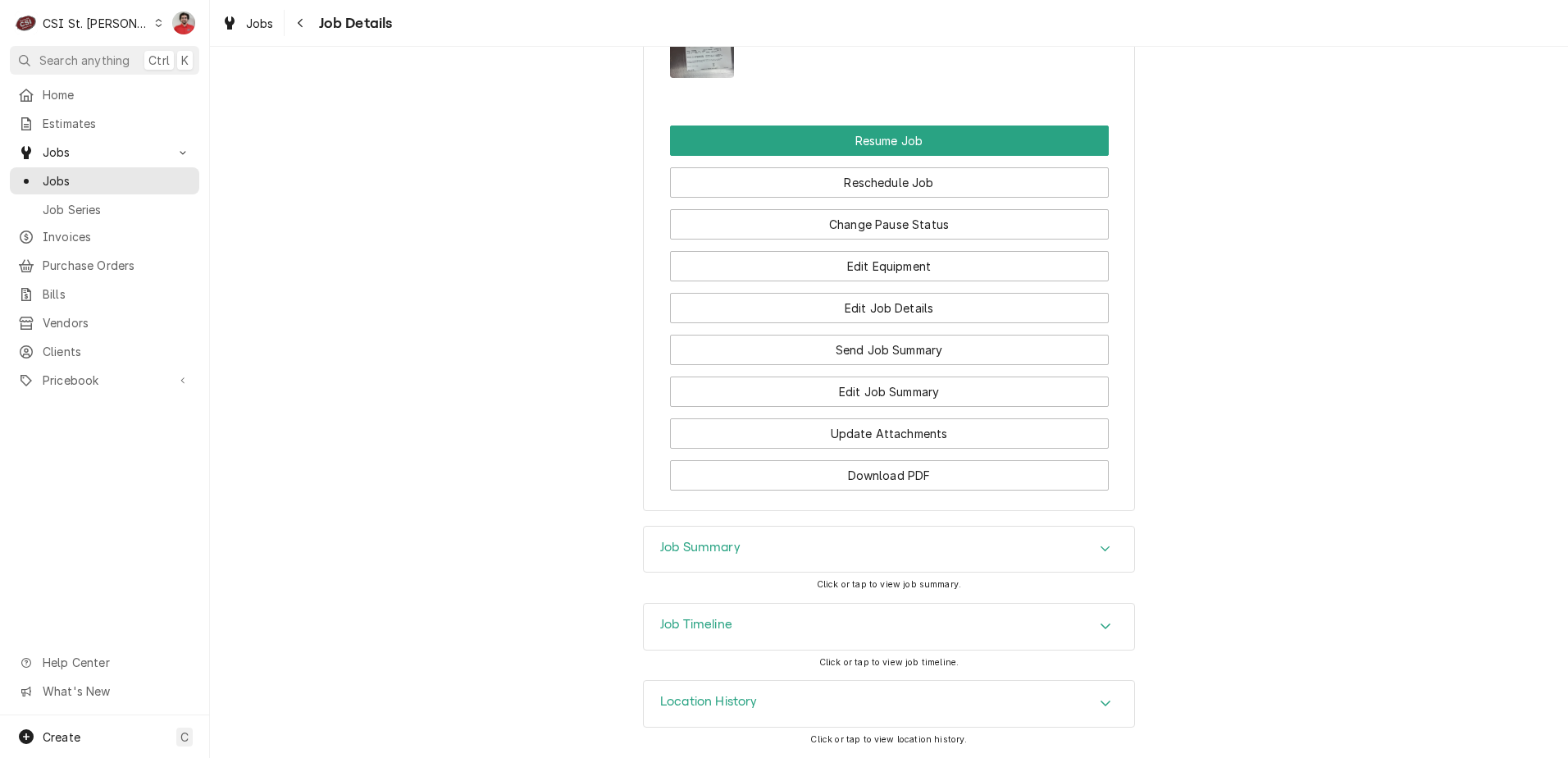
click at [931, 631] on div "Job Timeline" at bounding box center [888, 627] width 490 height 46
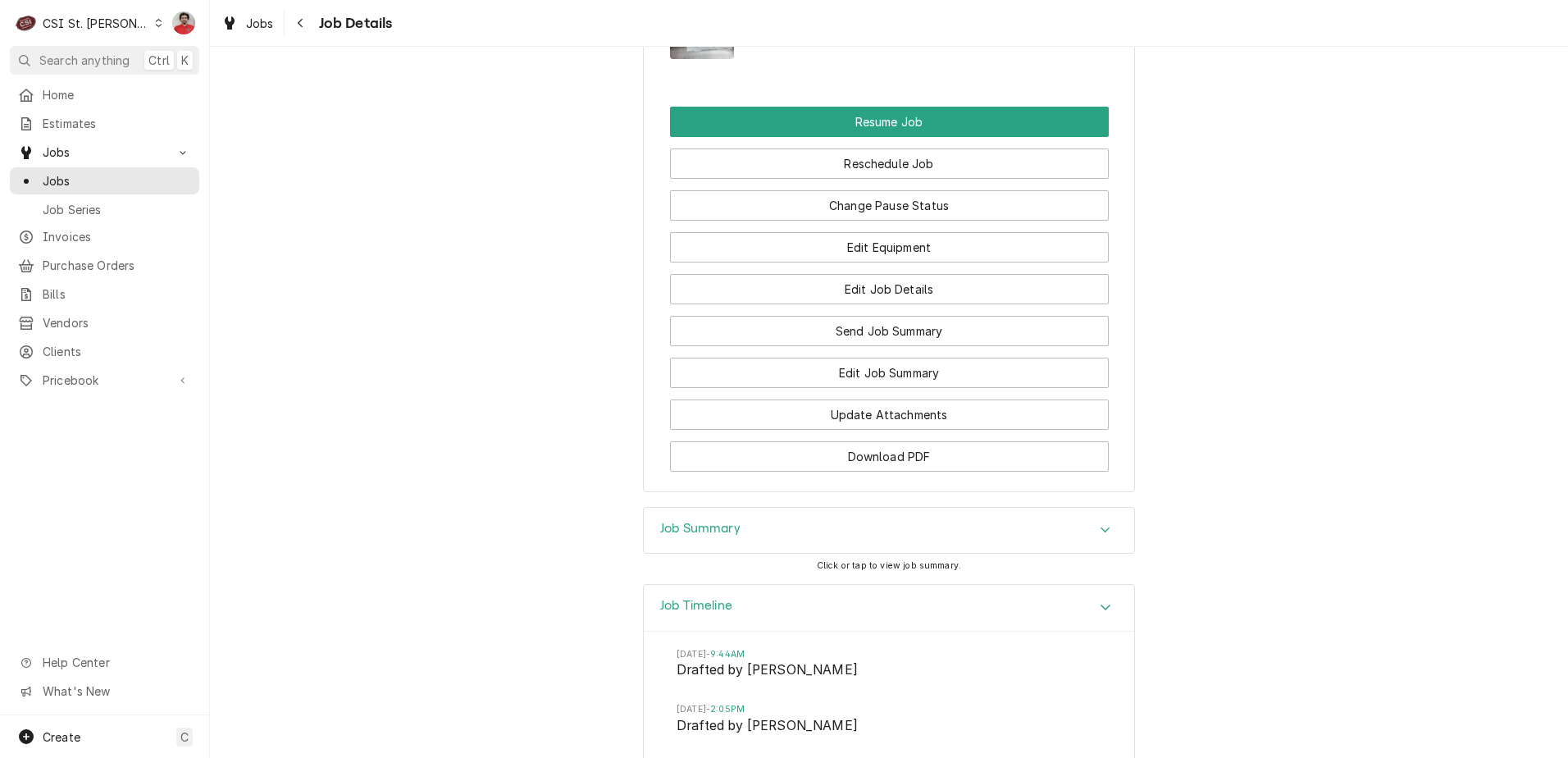
scroll to position [2827, 0]
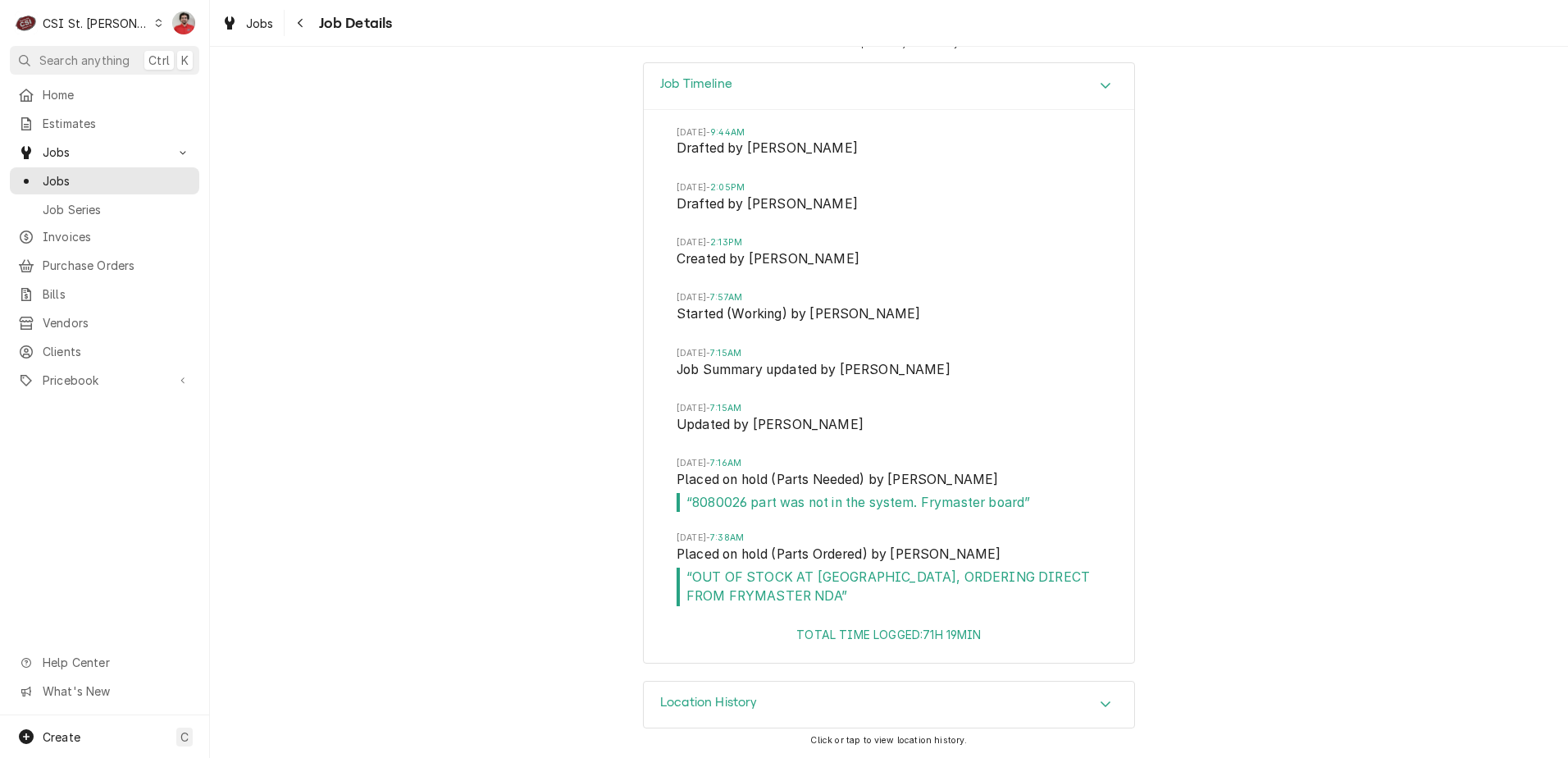
click at [973, 701] on div "Location History" at bounding box center [888, 705] width 490 height 46
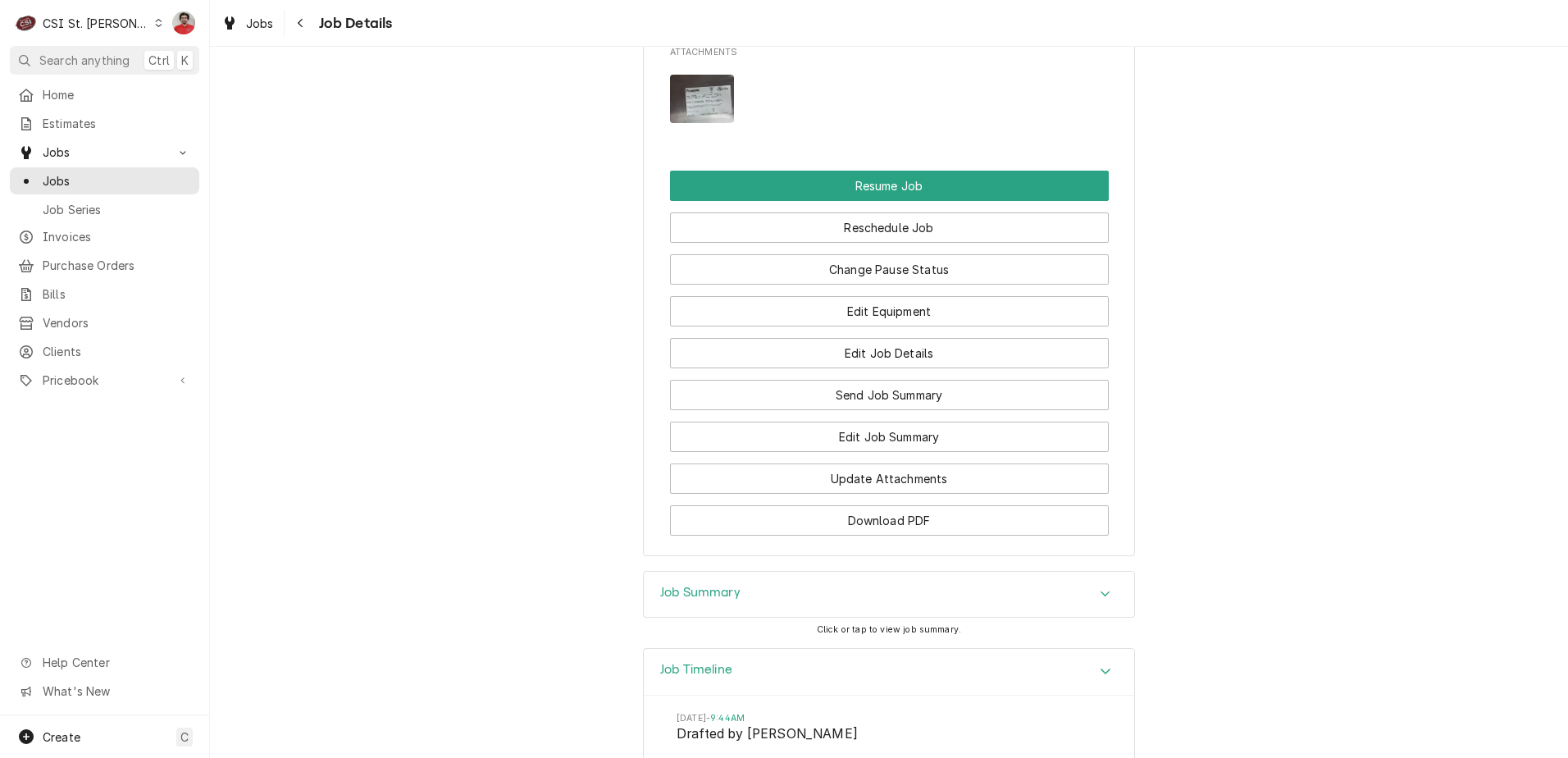
scroll to position [2151, 0]
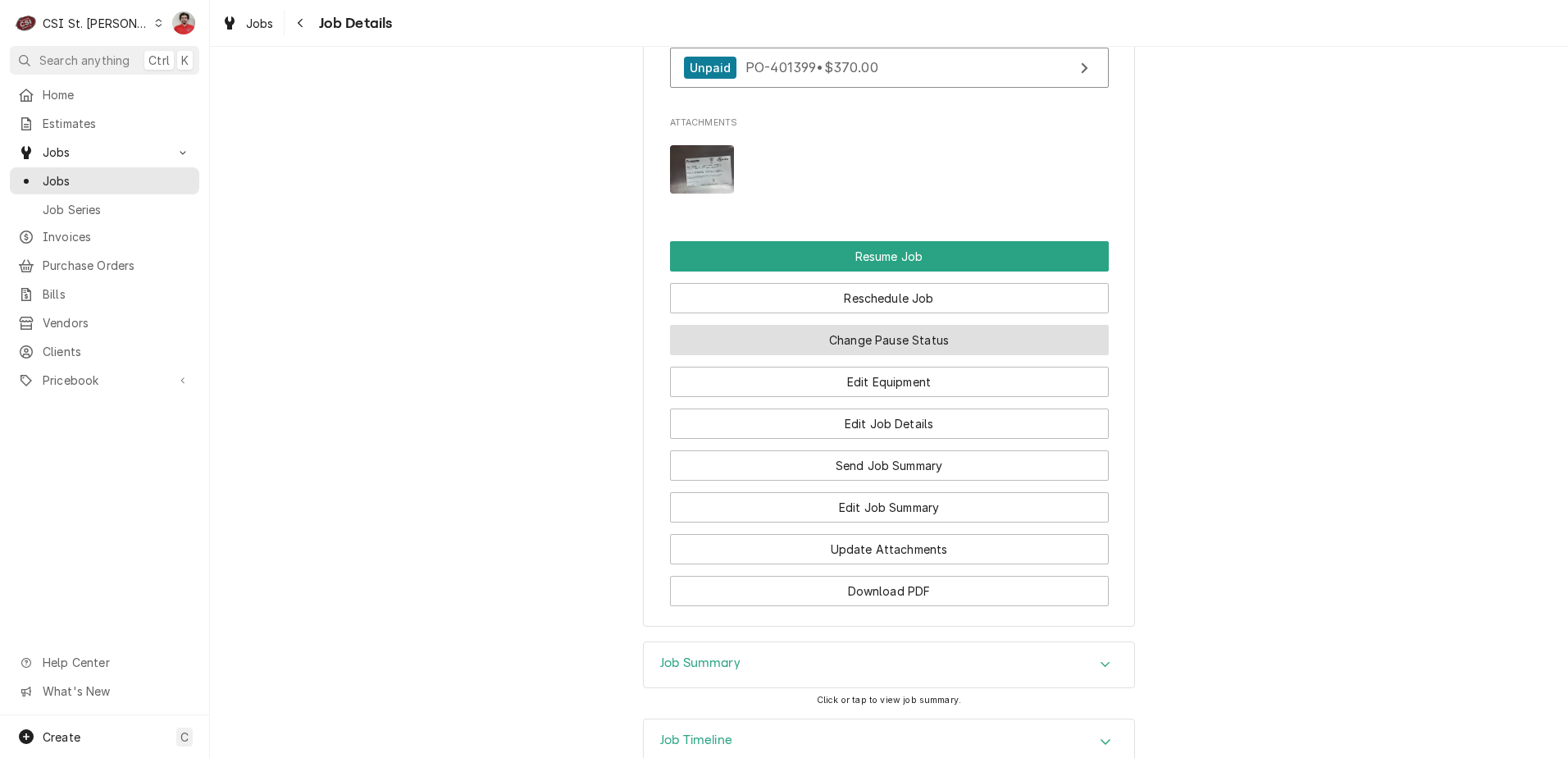
click at [928, 355] on button "Change Pause Status" at bounding box center [889, 340] width 439 height 30
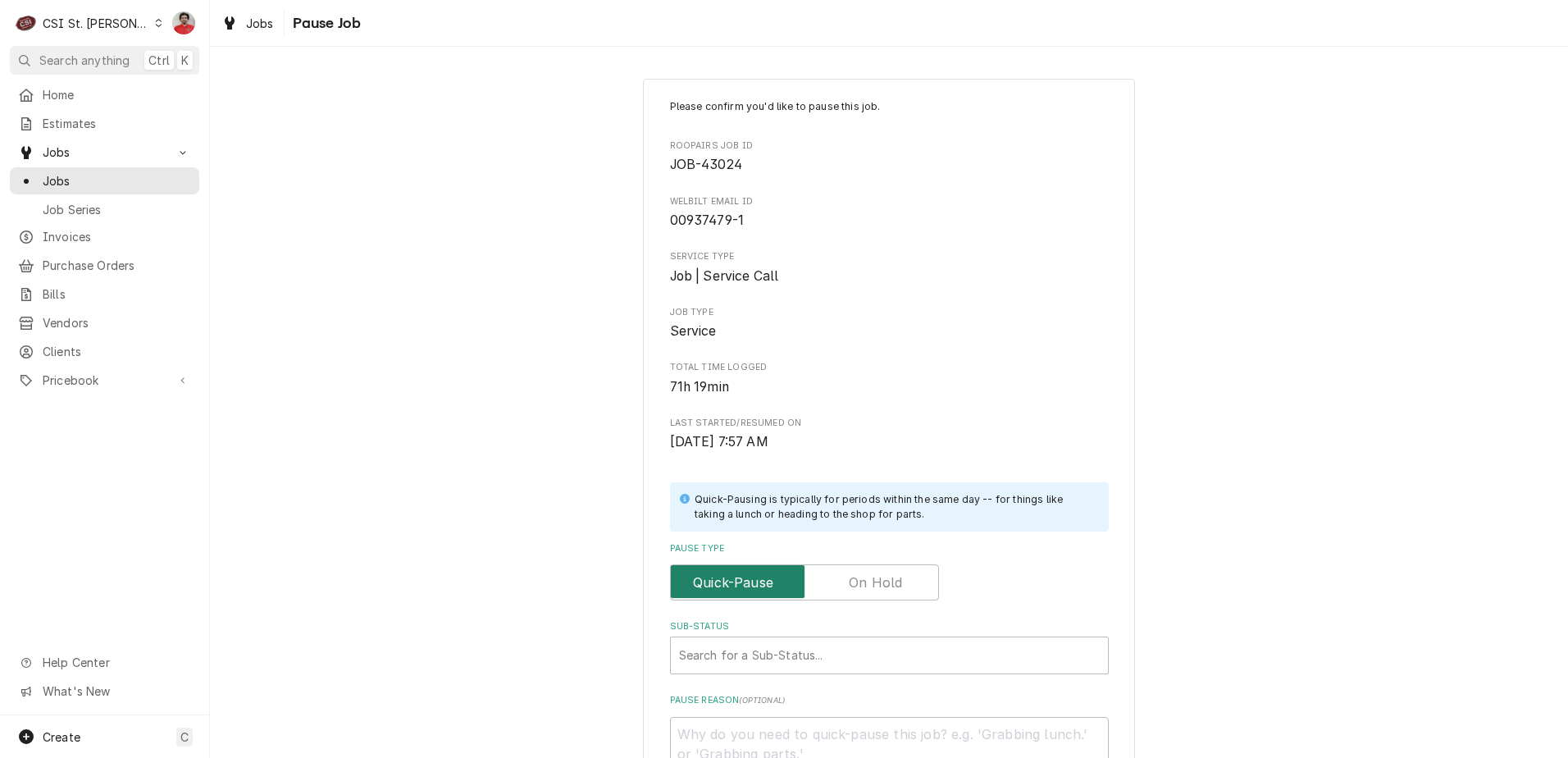
click at [838, 586] on input "Pause Type" at bounding box center [804, 582] width 254 height 36
checkbox input "true"
click at [826, 639] on div "Search for a Sub-Status..." at bounding box center [889, 656] width 437 height 36
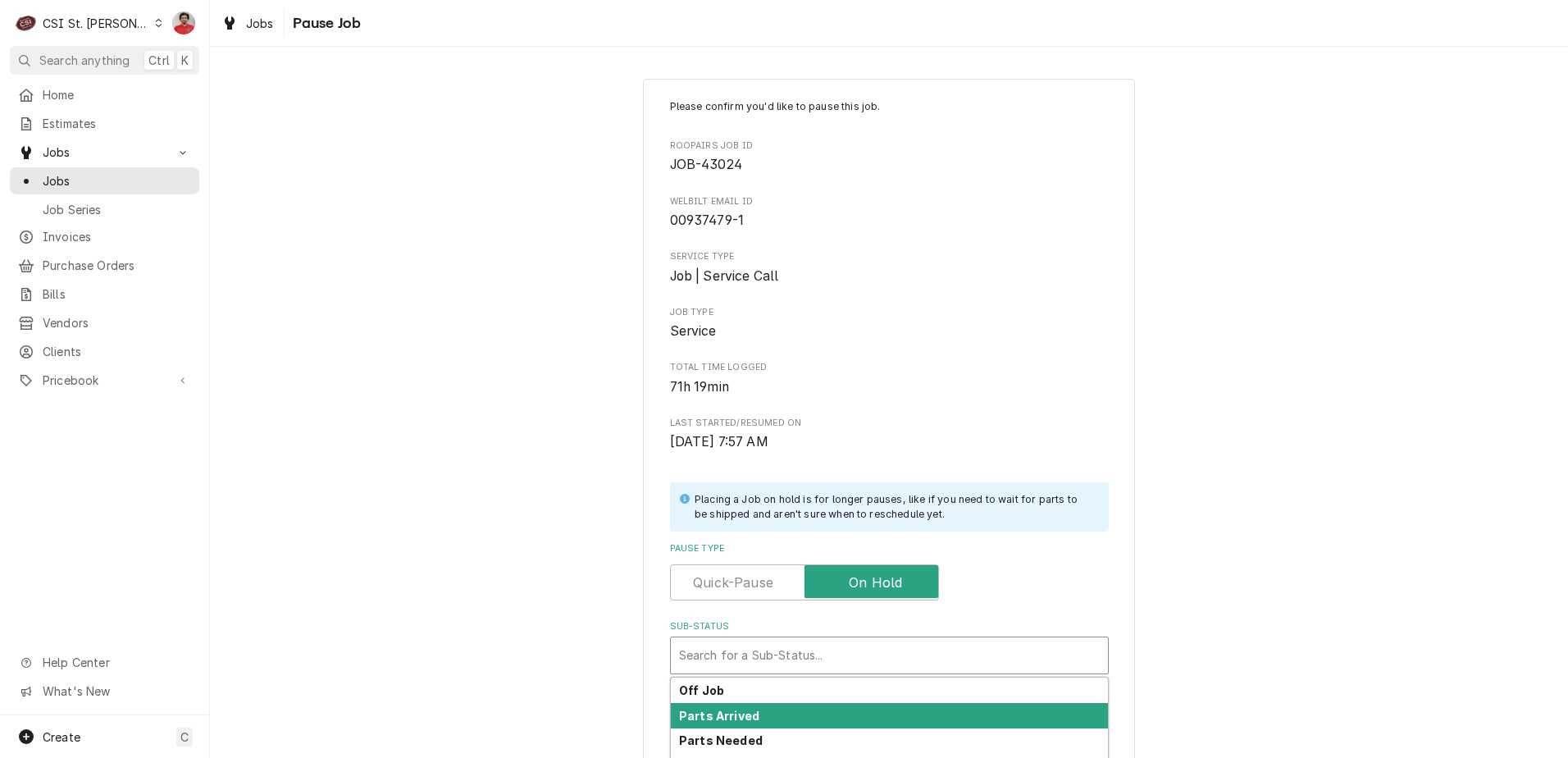
click at [824, 703] on div "Parts Arrived" at bounding box center [889, 716] width 437 height 26
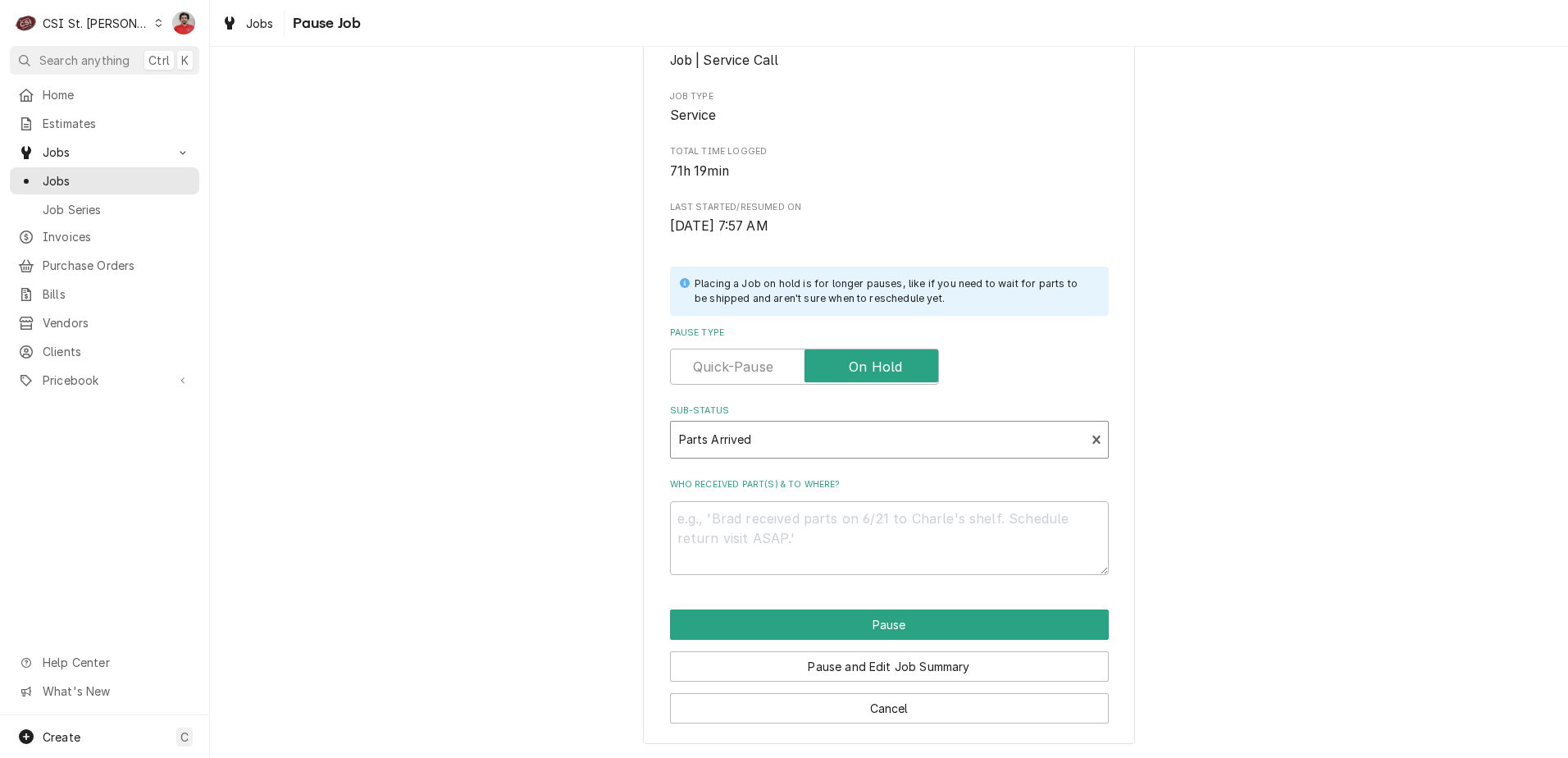
scroll to position [216, 0]
click at [962, 510] on textarea "Who received part(s) & to where?" at bounding box center [889, 538] width 439 height 74
type textarea "x"
type textarea "R"
type textarea "x"
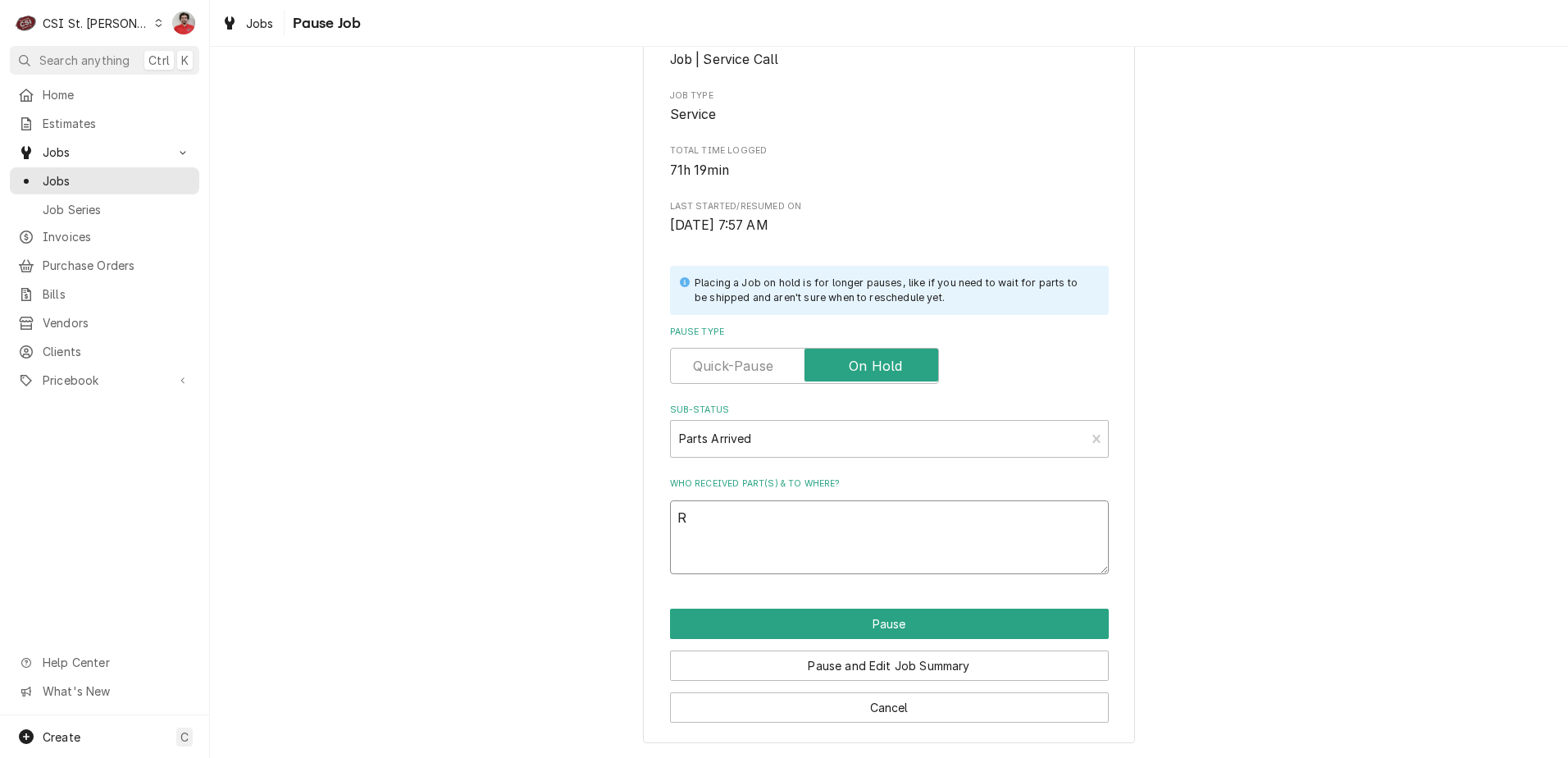
type textarea "Re"
type textarea "x"
type textarea "Rec"
type textarea "x"
type textarea "Rec"
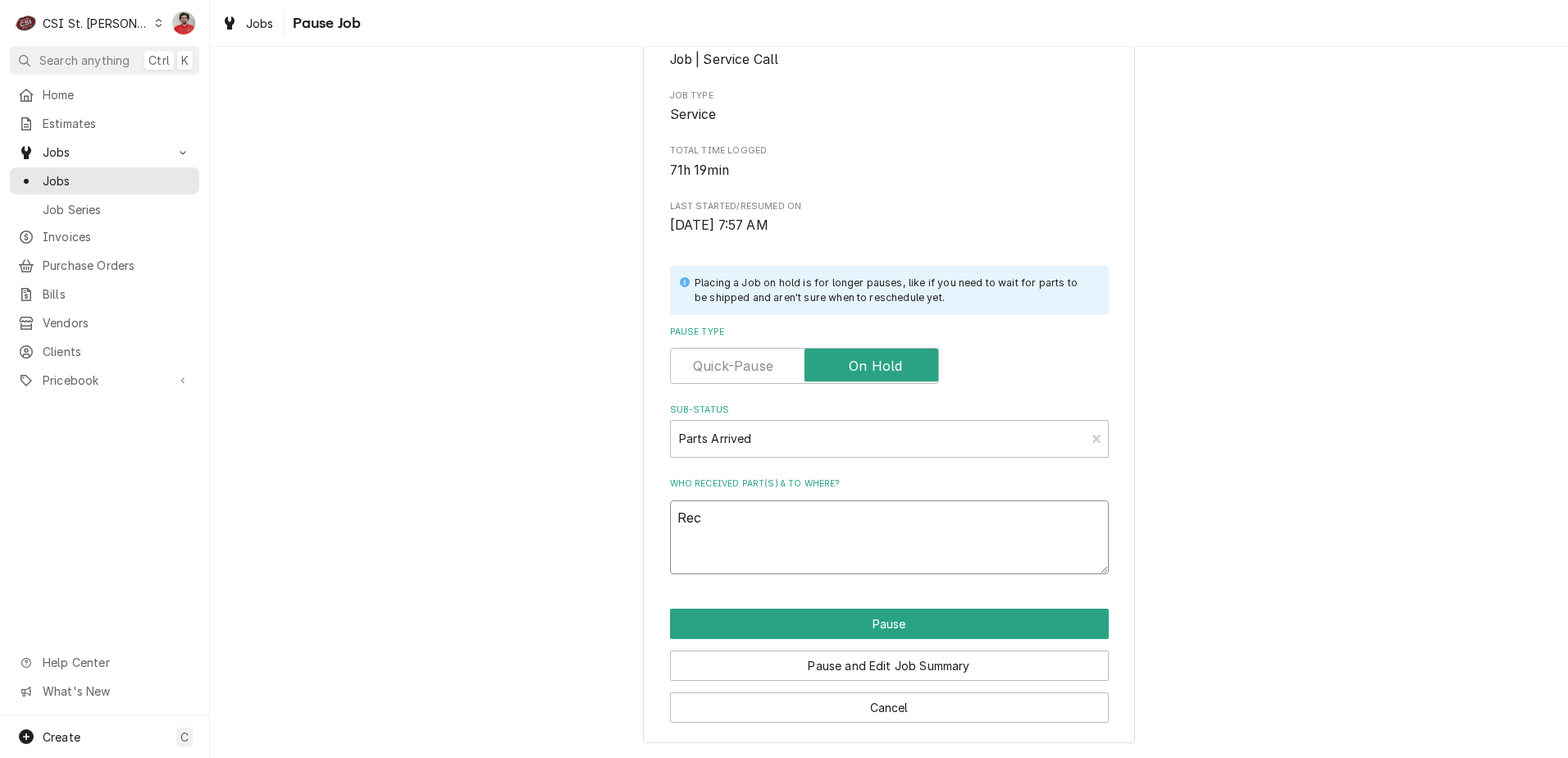
type textarea "x"
type textarea "Rec H"
type textarea "x"
type textarea "Rec He"
type textarea "x"
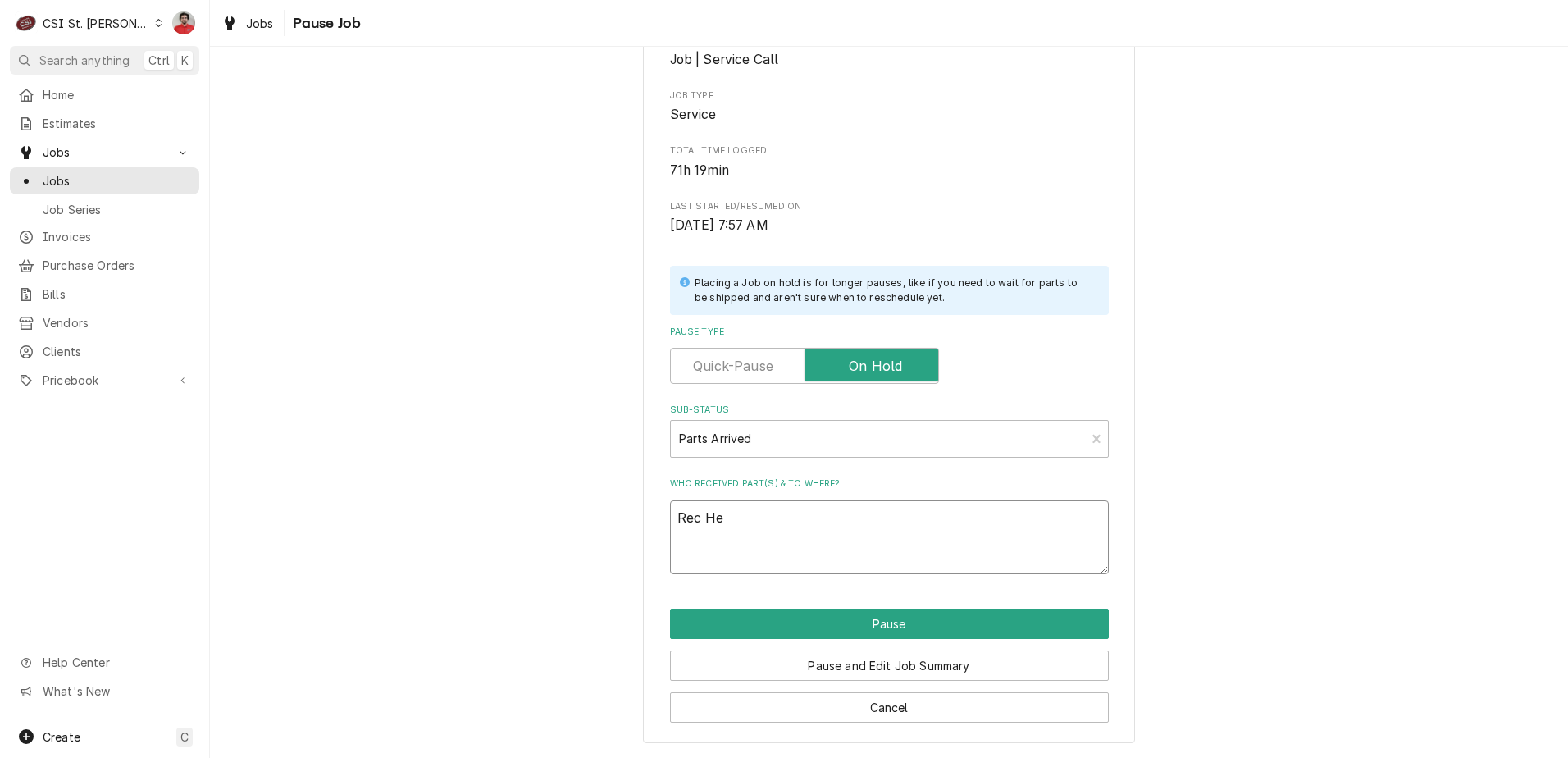
type textarea "Rec Hea"
type textarea "x"
type textarea "Rec Heat"
type textarea "x"
type textarea "Rec Heate"
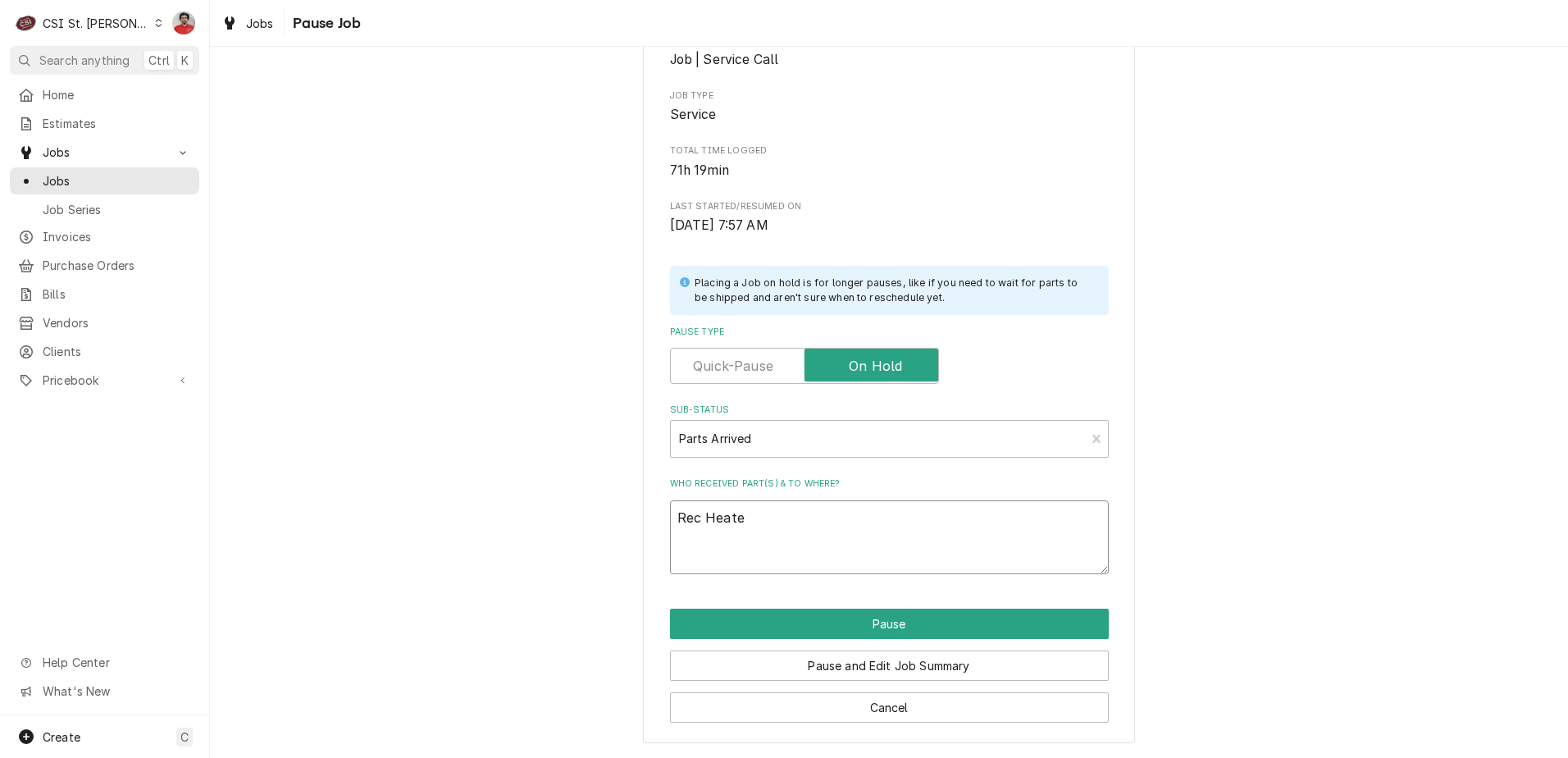
type textarea "x"
type textarea "Rec Heater"
type textarea "x"
type textarea "Rec Heater"
type textarea "x"
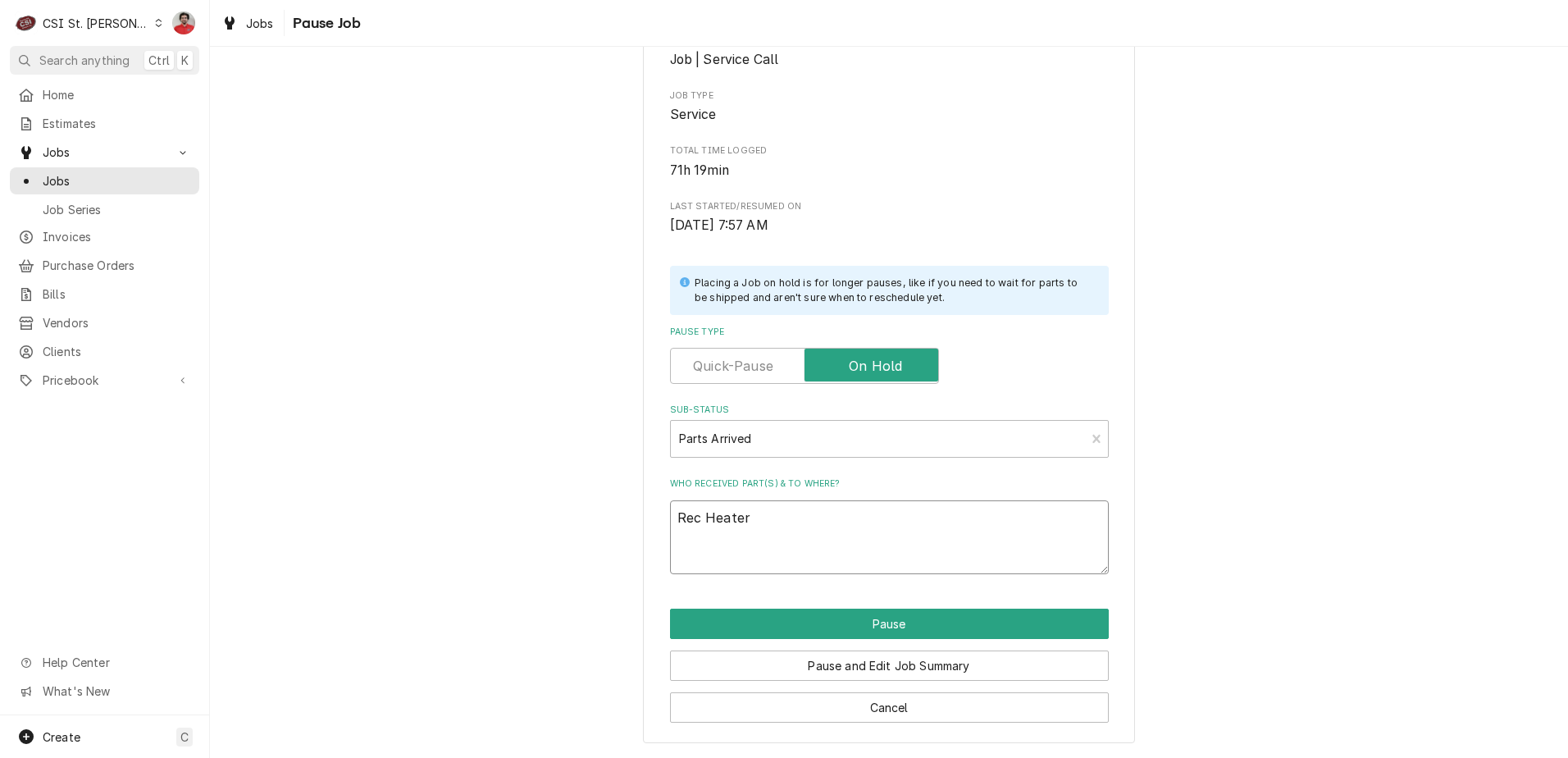
type textarea "Rec Heater b"
type textarea "x"
type textarea "Rec Heater bo"
type textarea "x"
type textarea "Rec Heater boa"
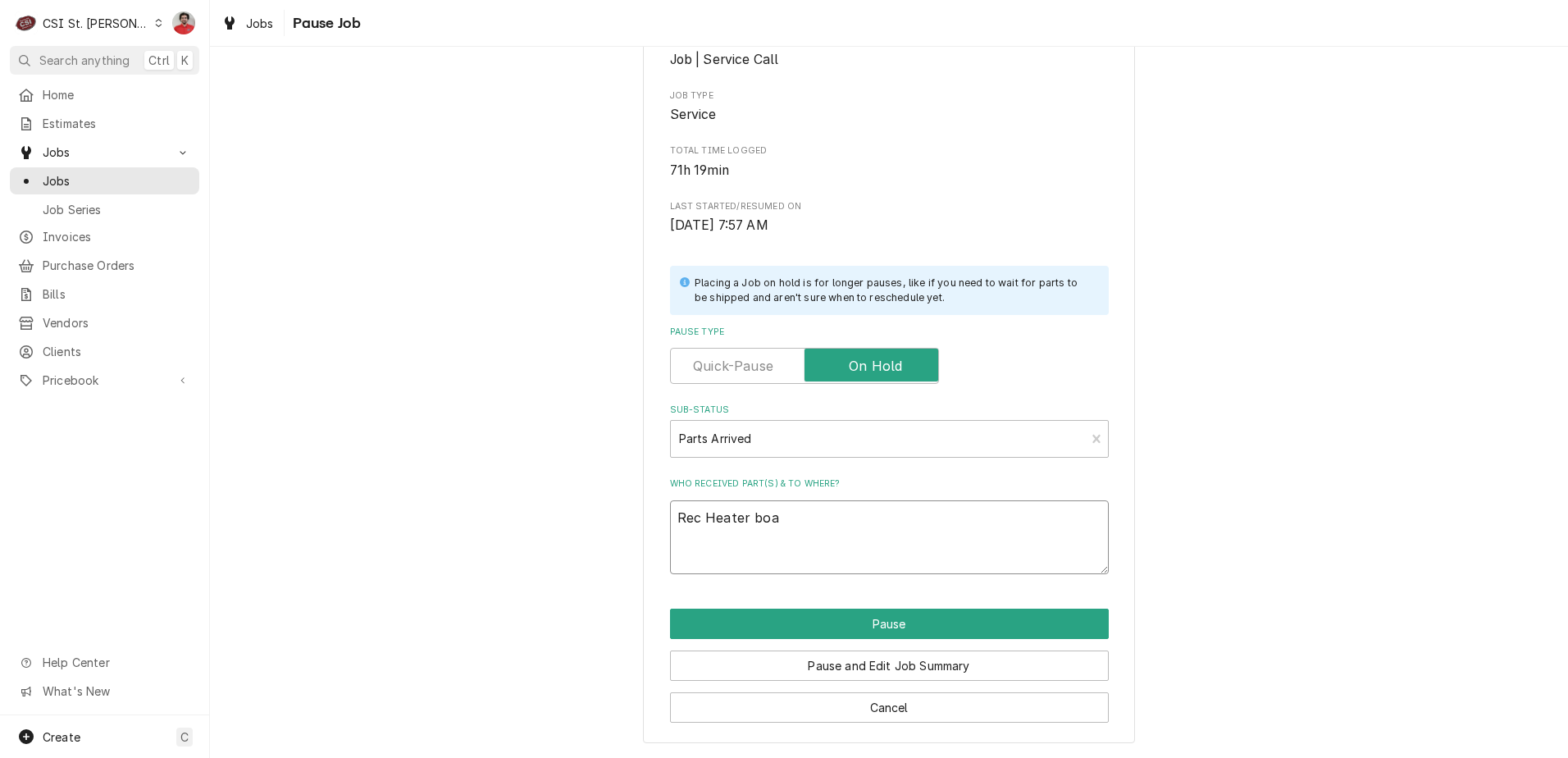
type textarea "x"
type textarea "Rec Heater boar"
type textarea "x"
type textarea "Rec Heater board"
type textarea "x"
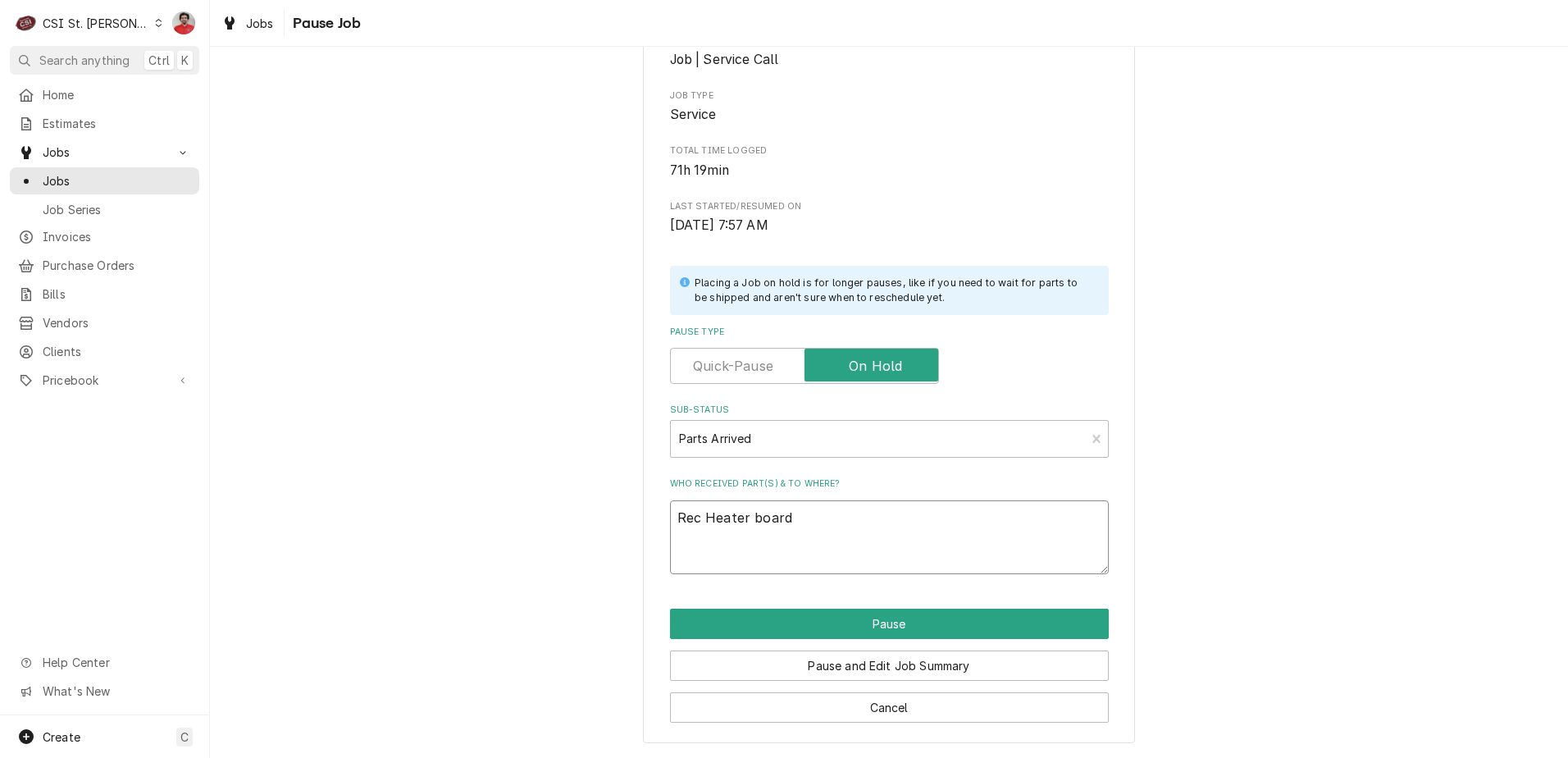
type textarea "Rec Heater board"
type textarea "x"
type textarea "Rec Heater board t"
type textarea "x"
type textarea "Rec Heater board to"
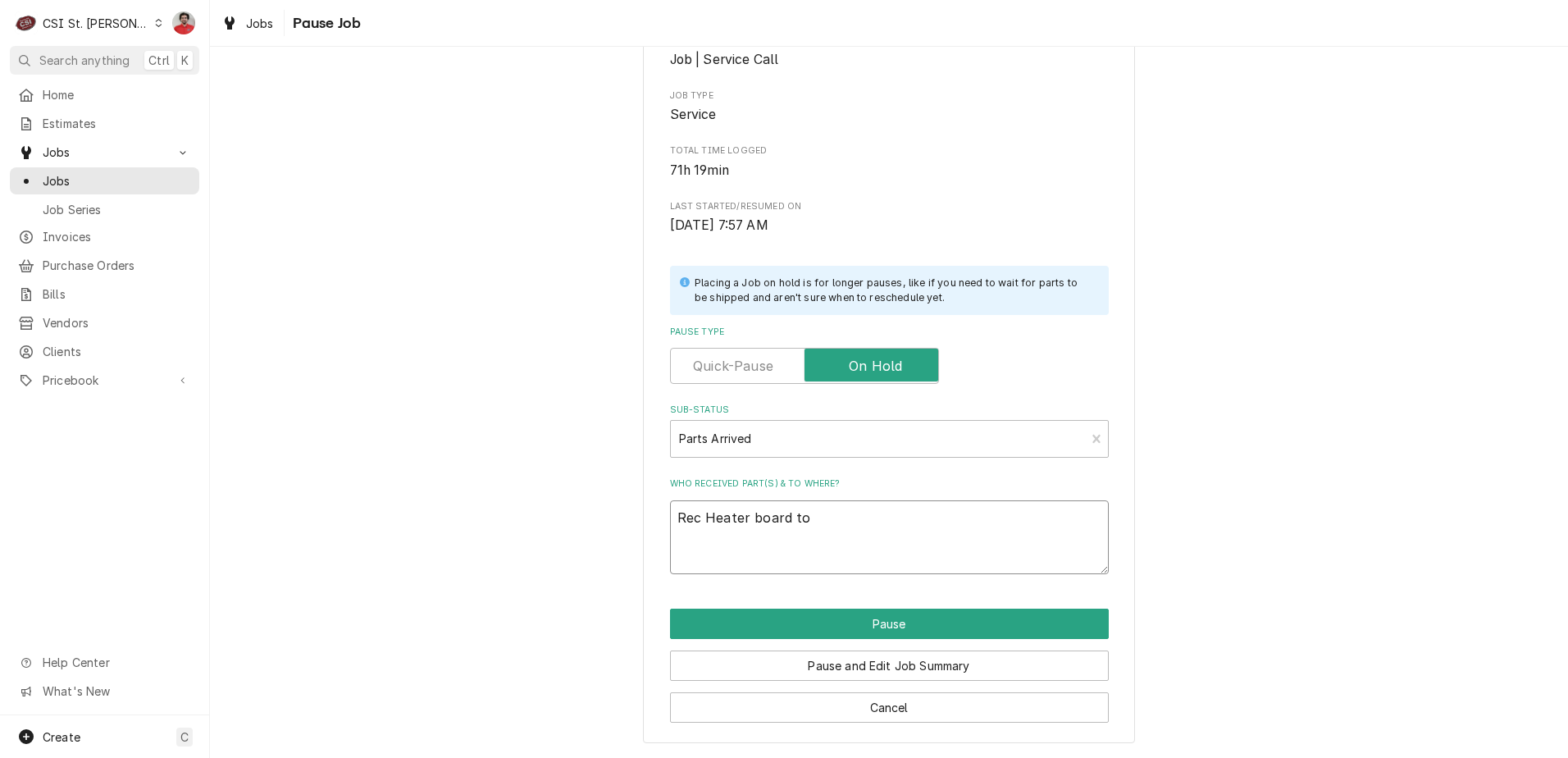
type textarea "x"
type textarea "Rec Heater board to"
type textarea "x"
type textarea "Rec Heater board to K"
type textarea "x"
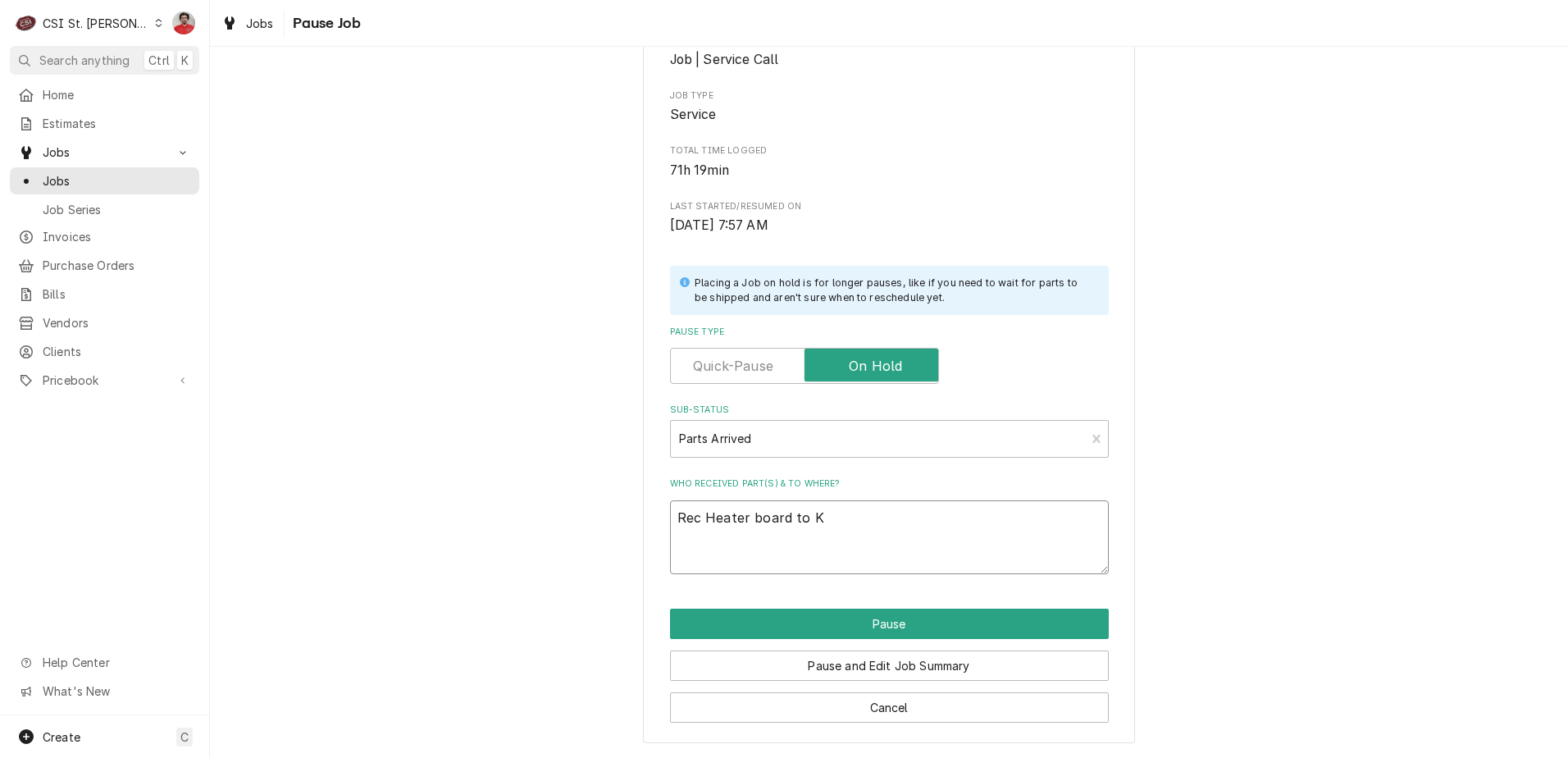
type textarea "Rec Heater board to Ky"
type textarea "x"
type textarea "Rec Heater board to Kyl"
type textarea "x"
type textarea "Rec Heater board to Kyle"
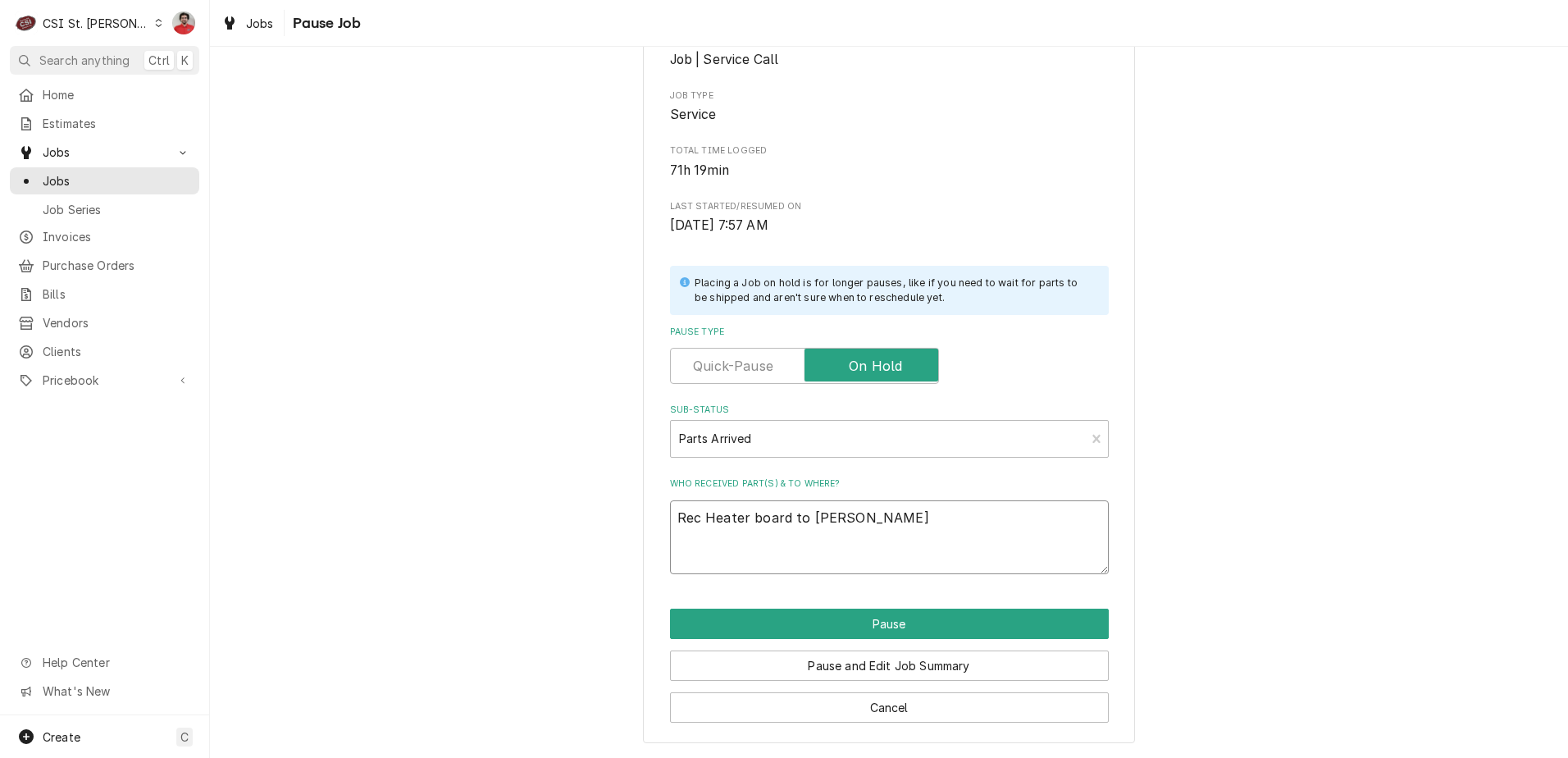
type textarea "x"
type textarea "Rec Heater board to Kyle'"
type textarea "x"
type textarea "Rec Heater board to Kyle's"
type textarea "x"
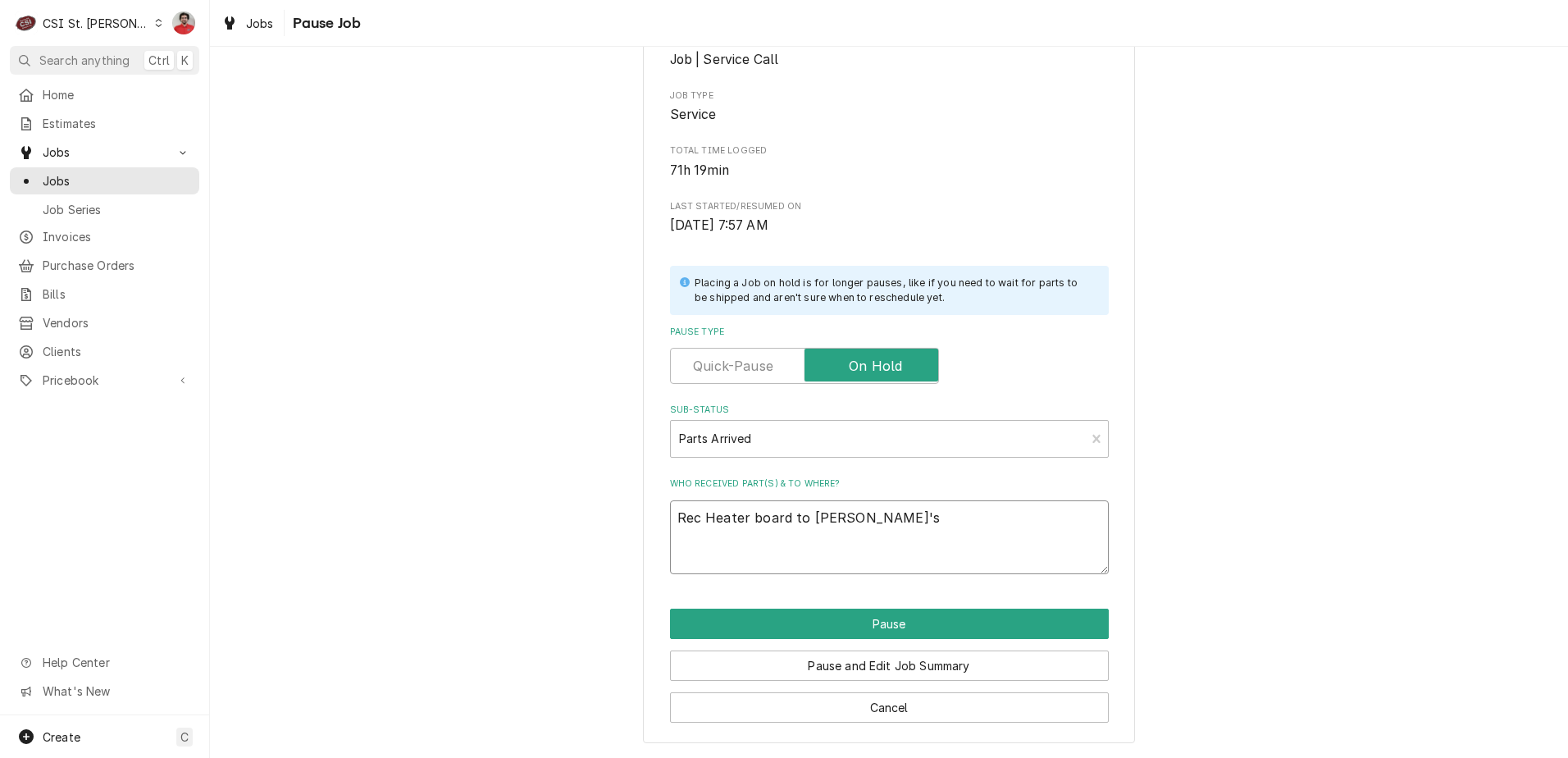
type textarea "Rec Heater board to Kyle's"
type textarea "x"
type textarea "Rec Heater board to Kyle's s"
type textarea "x"
type textarea "Rec Heater board to Kyle's sh"
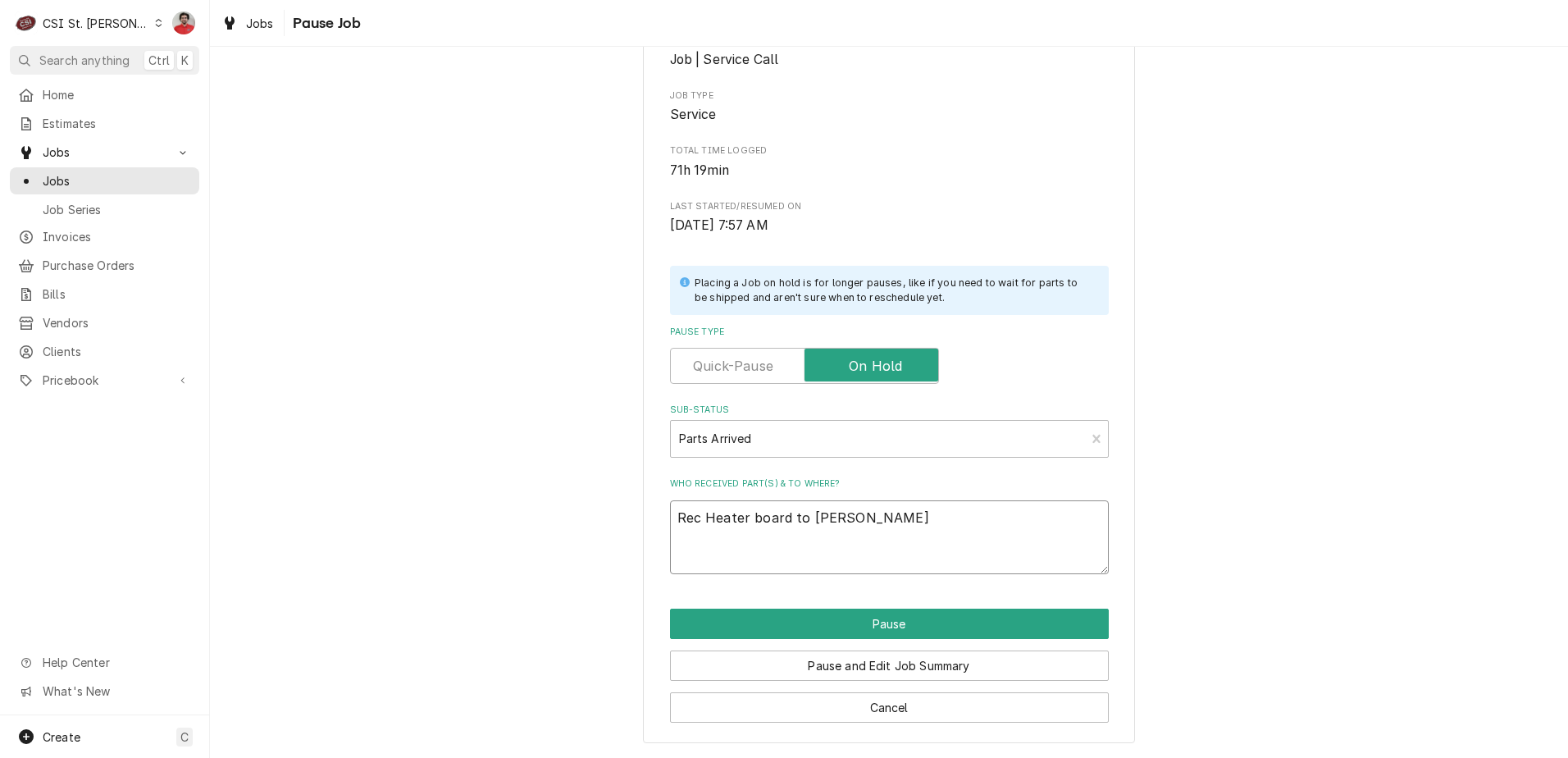
type textarea "x"
type textarea "Rec Heater board to Kyle's she"
type textarea "x"
type textarea "Rec Heater board to Kyle's shel"
type textarea "x"
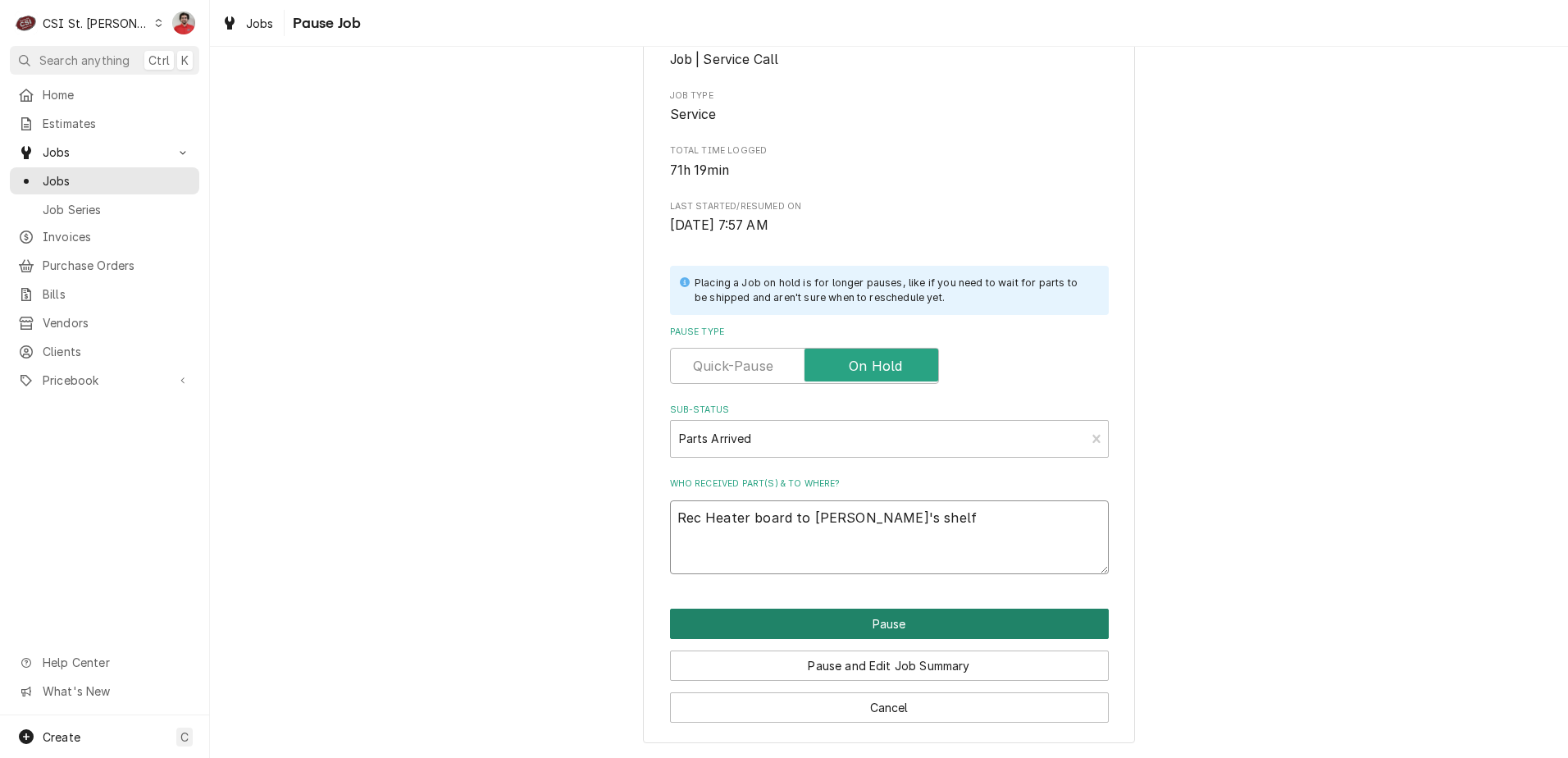
type textarea "Rec Heater board to Kyle's shelf"
click at [923, 625] on button "Pause" at bounding box center [889, 624] width 439 height 30
type textarea "x"
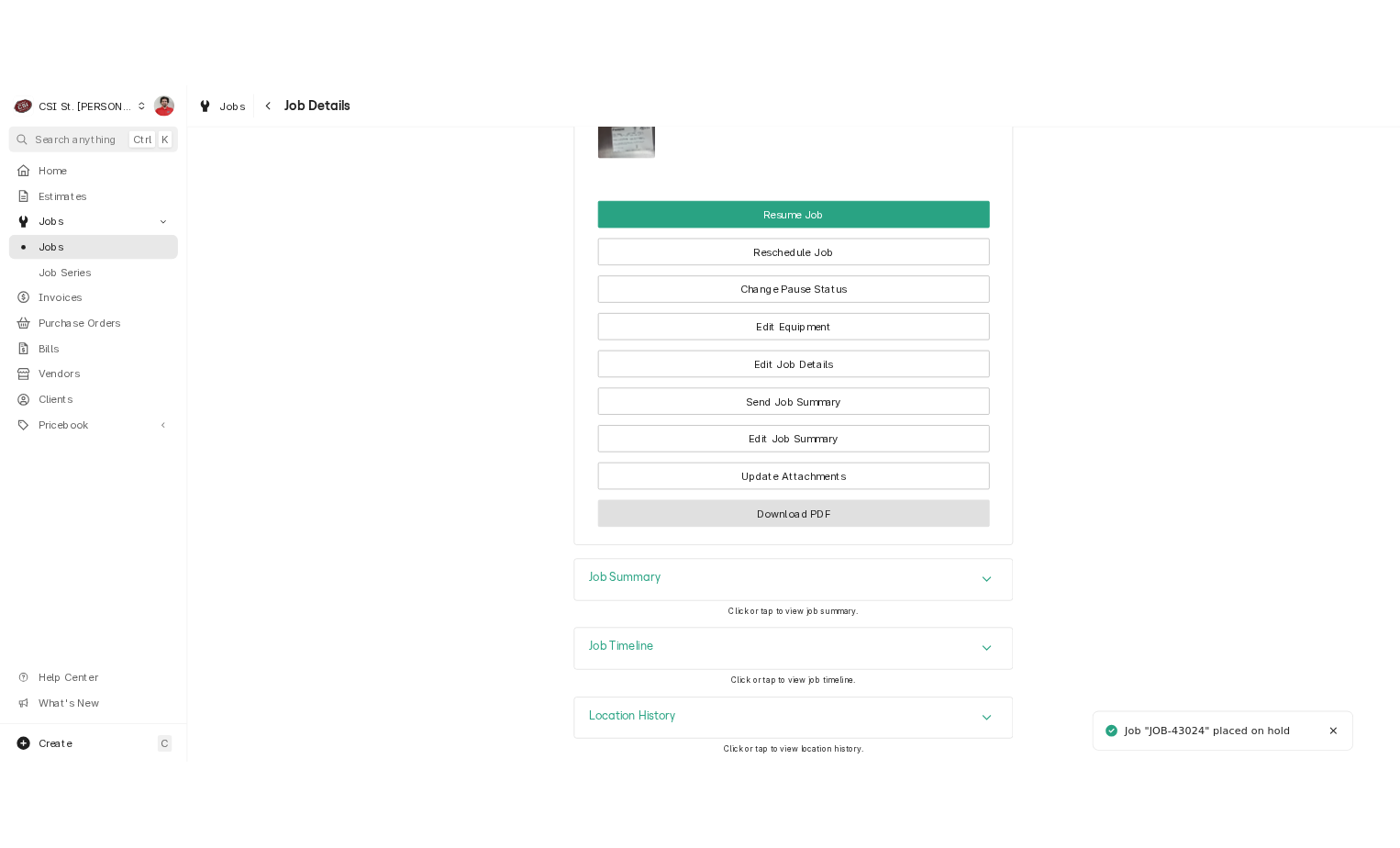
scroll to position [2536, 0]
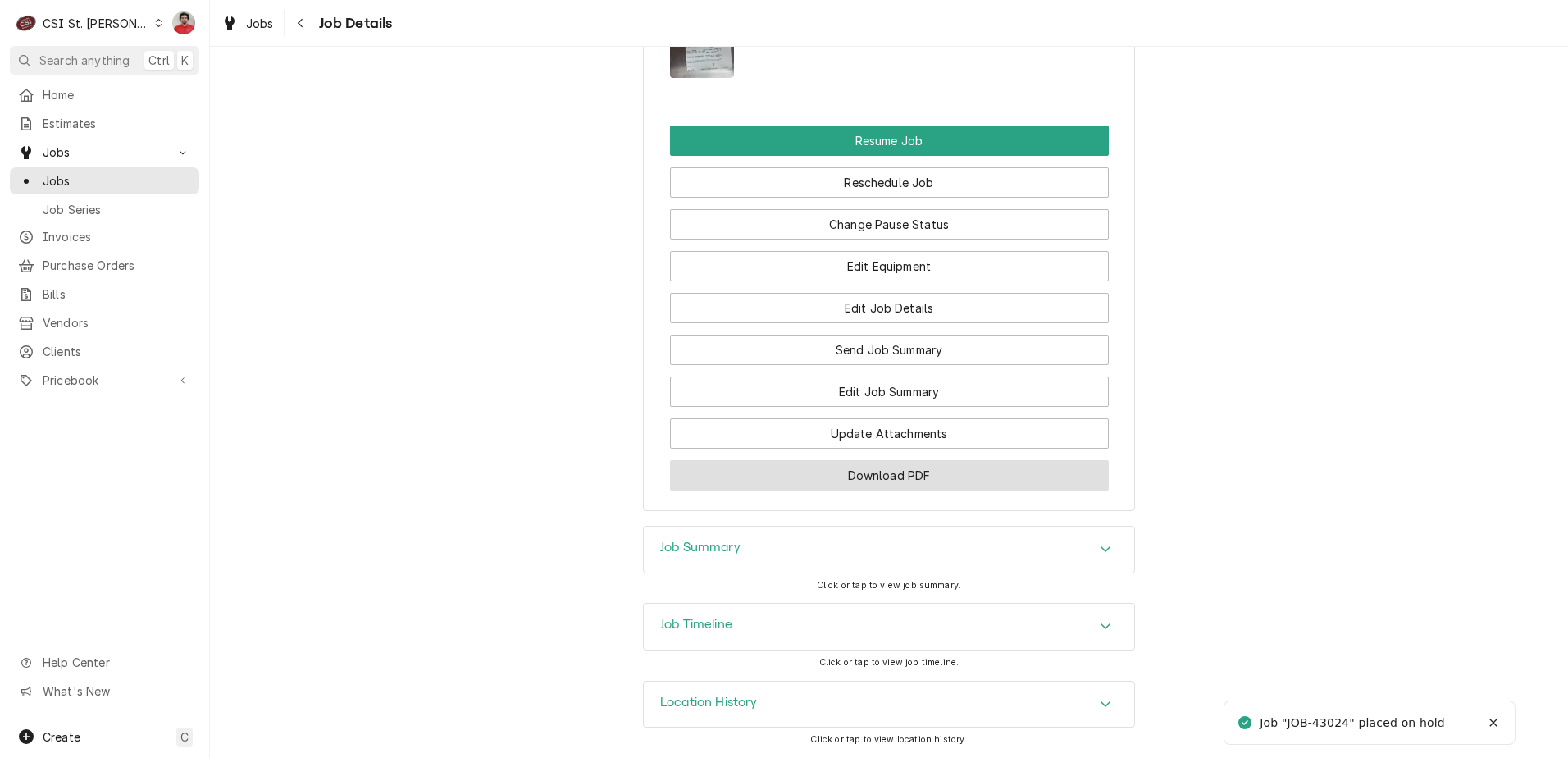
click at [911, 476] on button "Download PDF" at bounding box center [889, 475] width 439 height 30
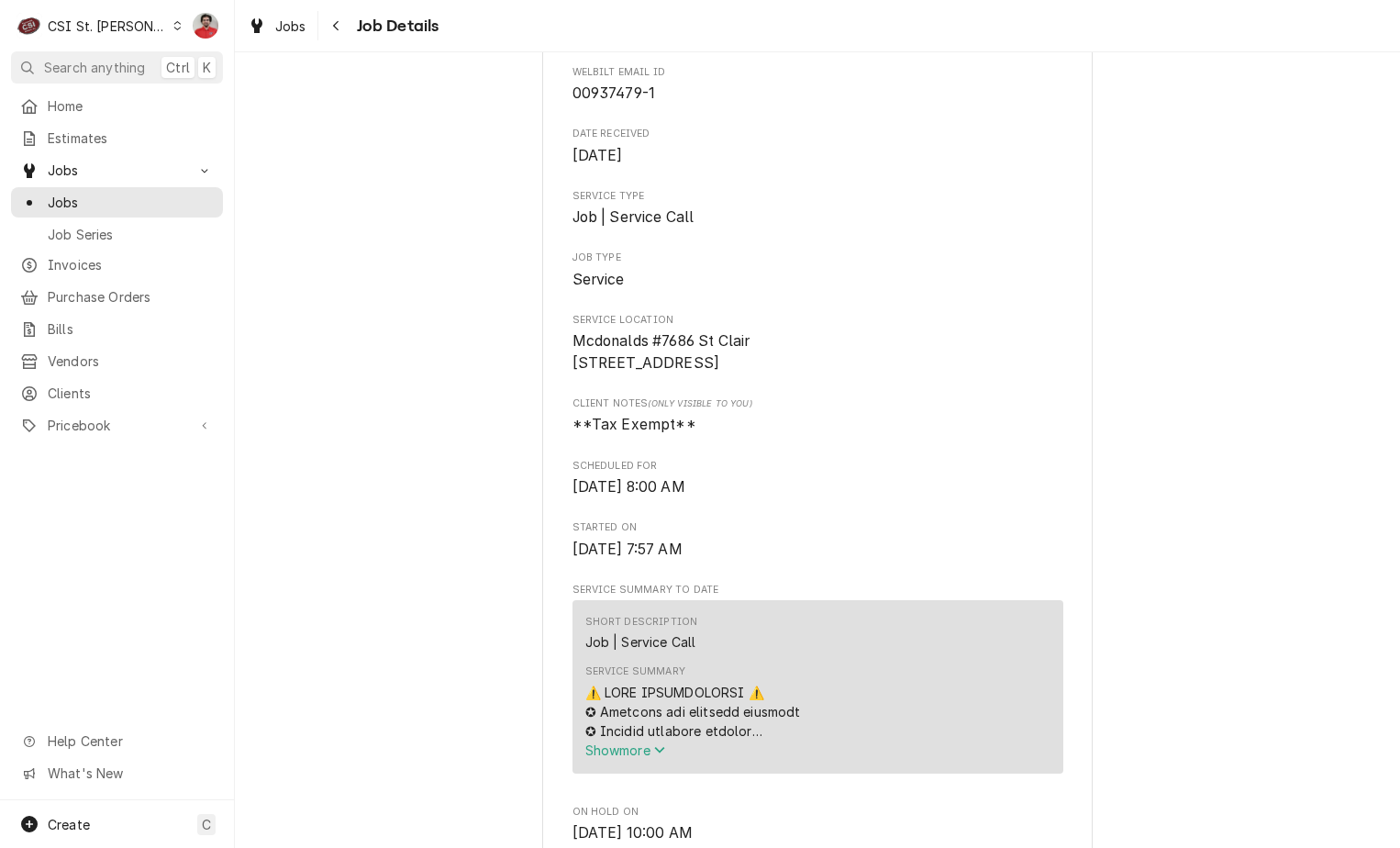
scroll to position [0, 0]
